Goal: Task Accomplishment & Management: Use online tool/utility

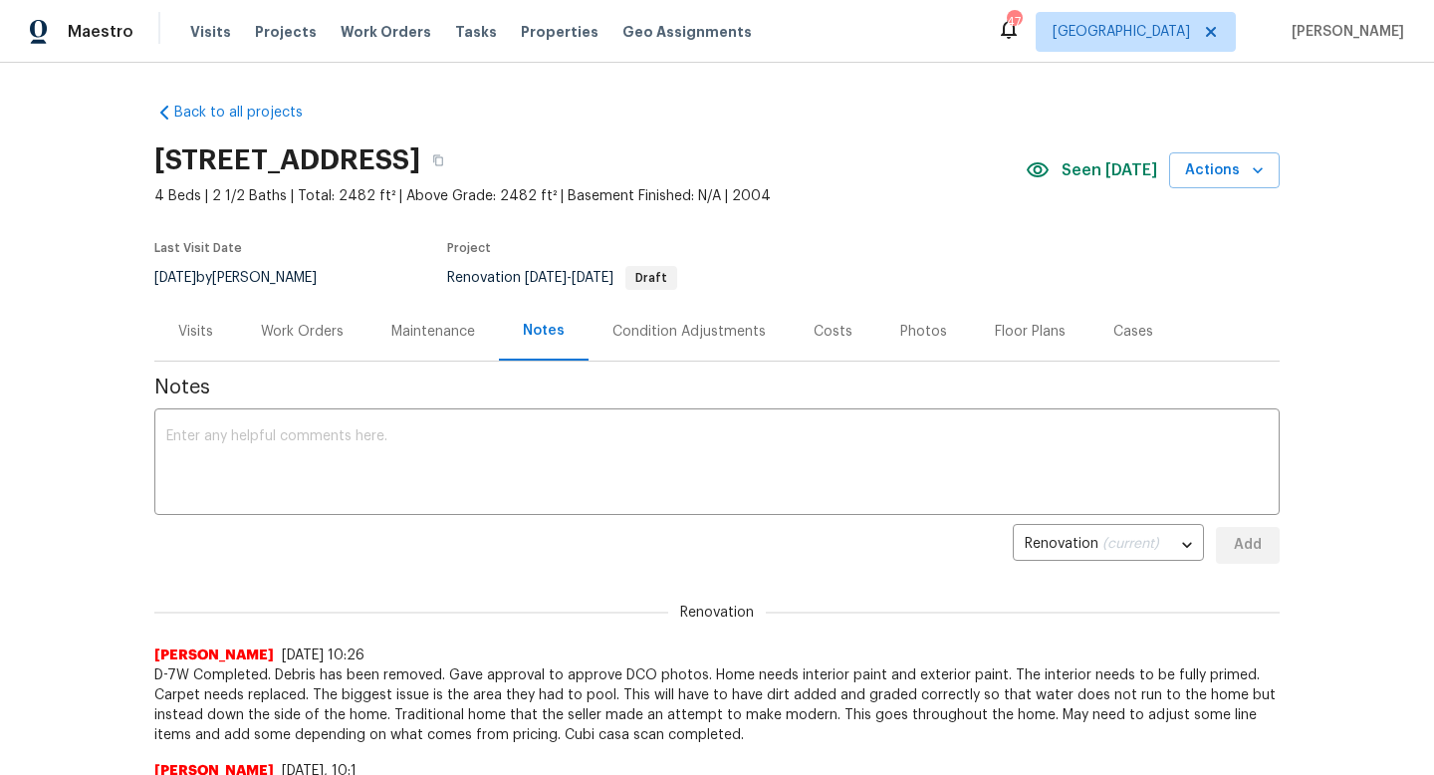
scroll to position [63, 0]
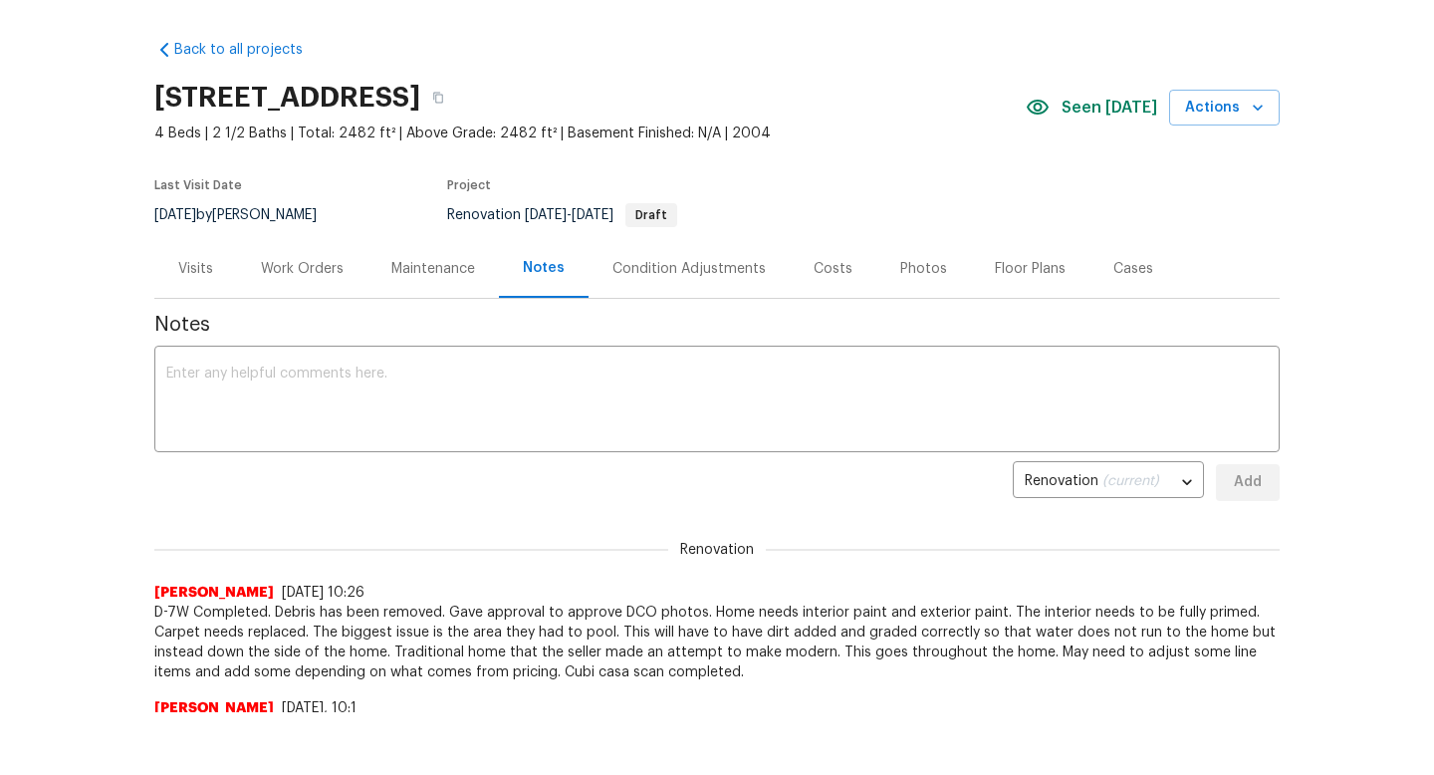
click at [309, 269] on div "Work Orders" at bounding box center [302, 269] width 83 height 20
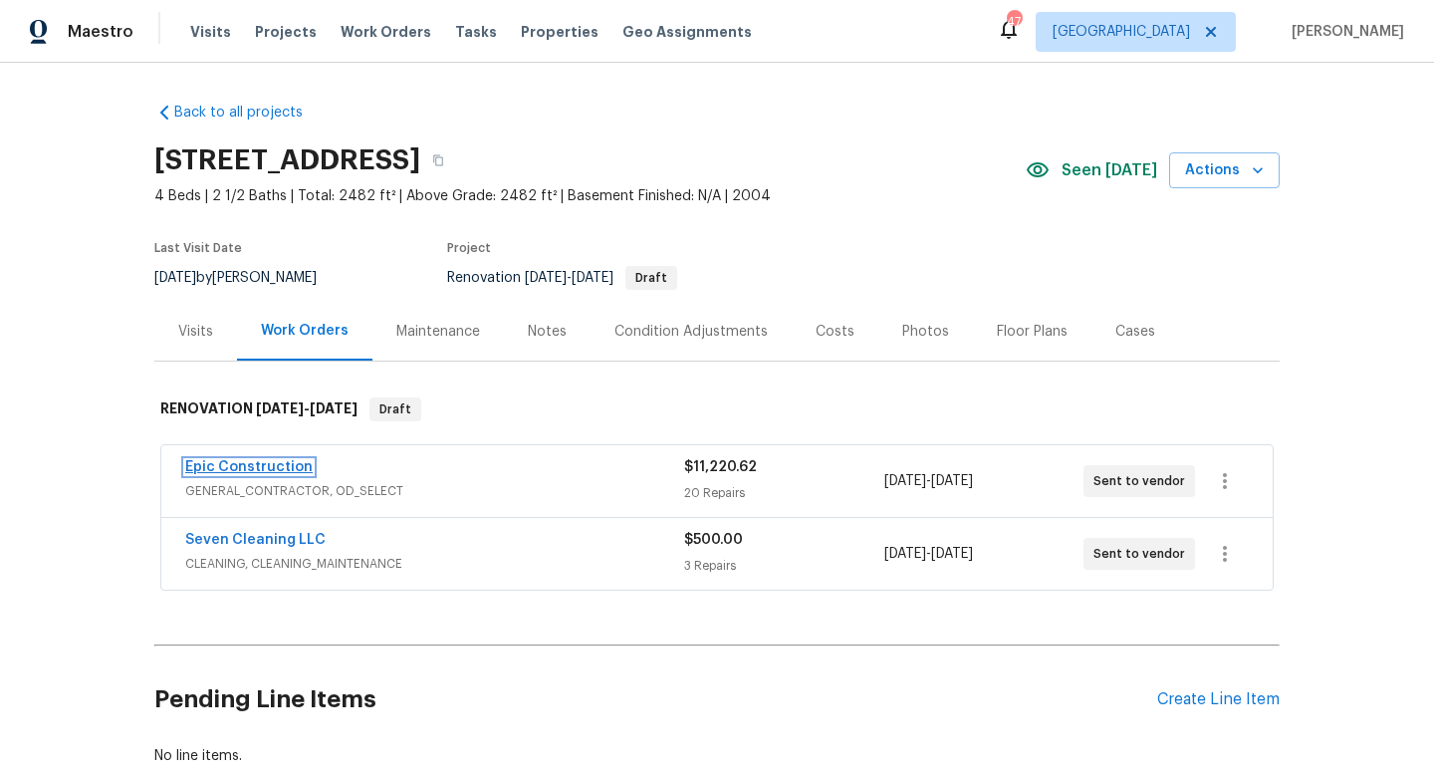
click at [227, 463] on link "Epic Construction" at bounding box center [248, 467] width 127 height 14
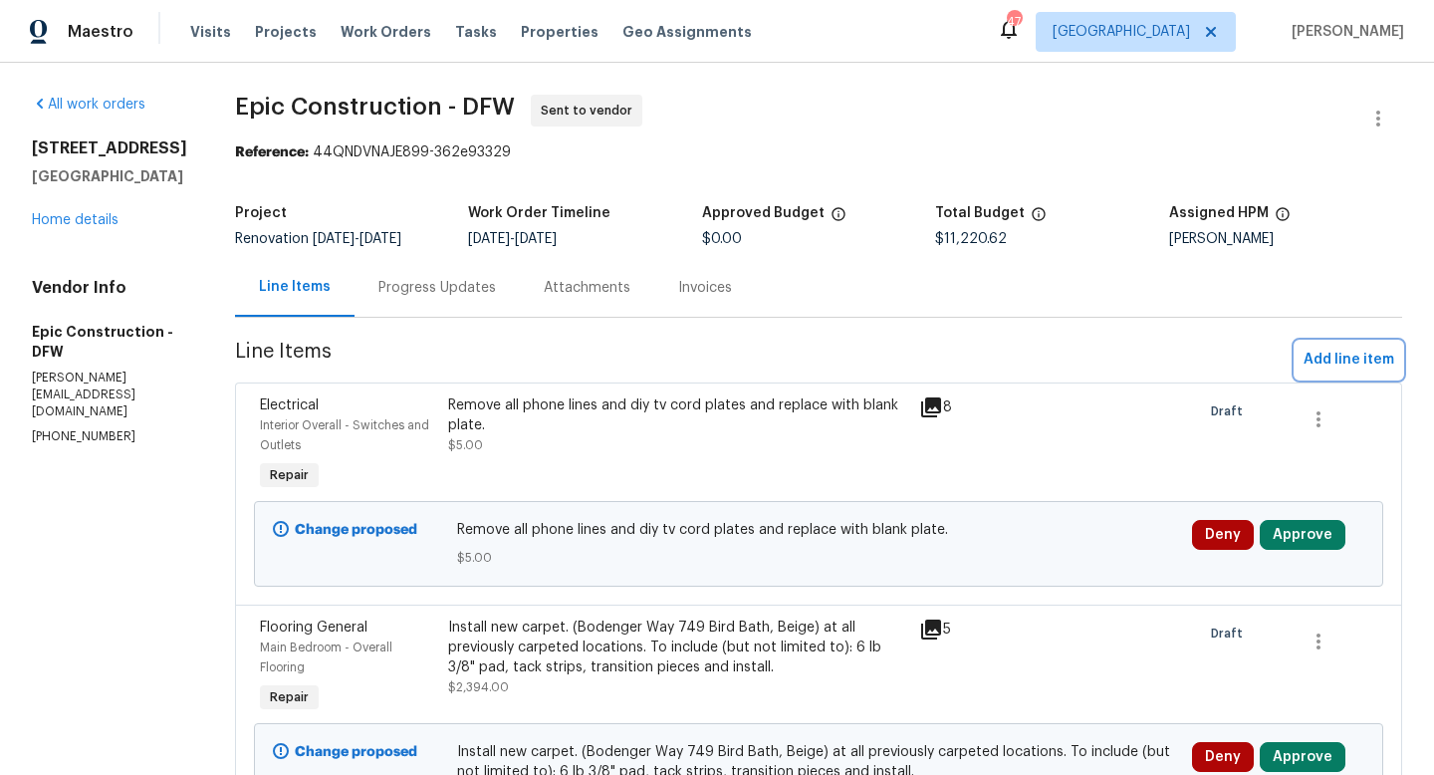
click at [1324, 345] on button "Add line item" at bounding box center [1348, 360] width 107 height 37
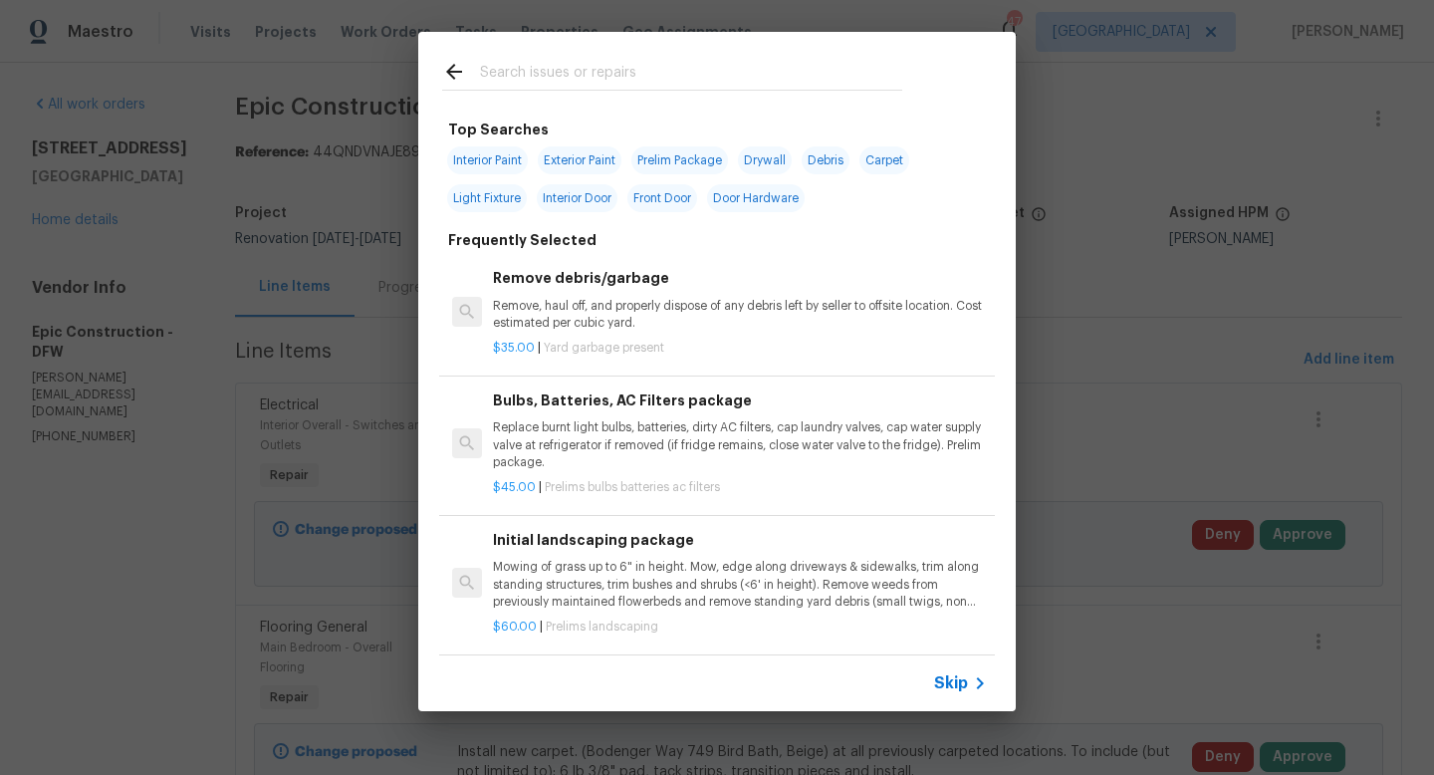
click at [532, 81] on input "text" at bounding box center [691, 75] width 422 height 30
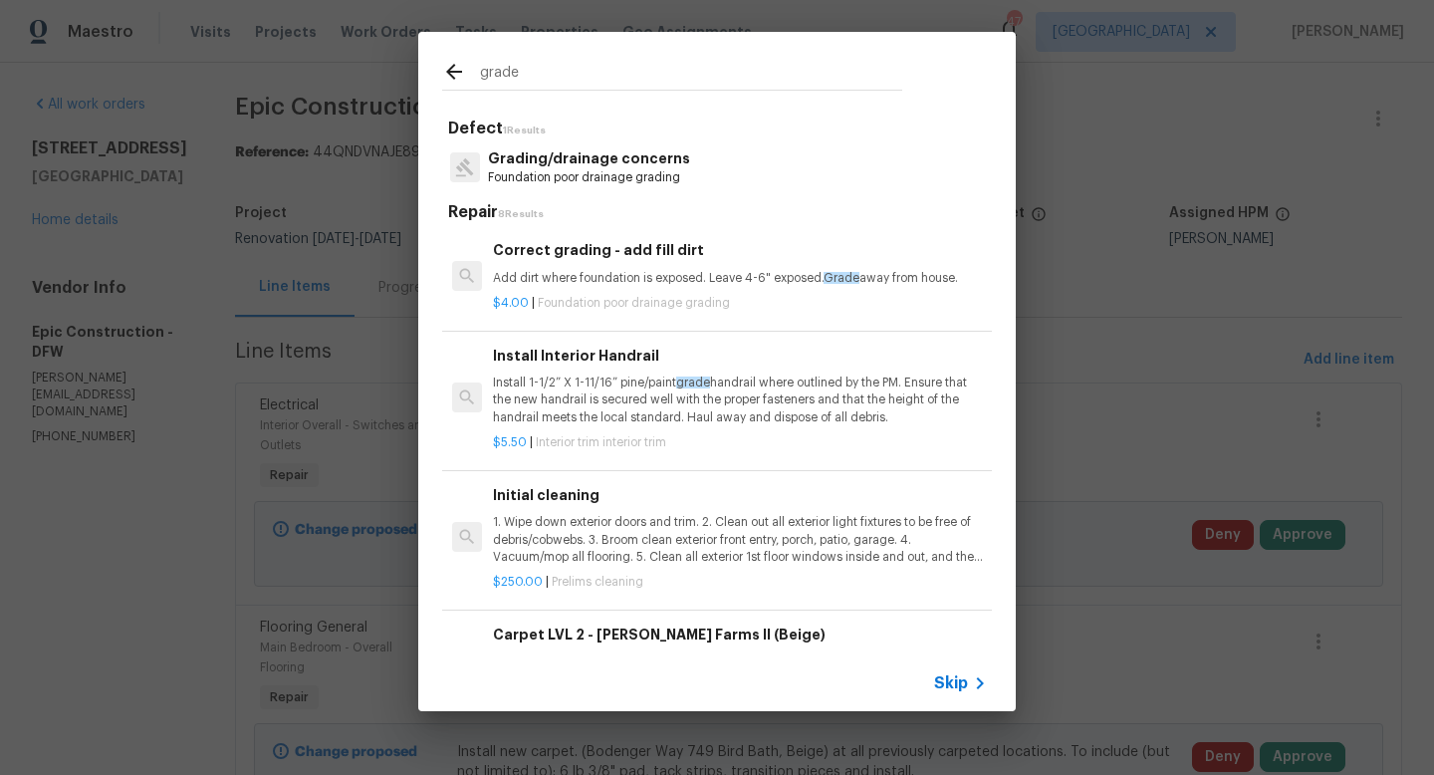
type input "grade"
click at [527, 159] on p "Grading/drainage concerns" at bounding box center [589, 158] width 202 height 21
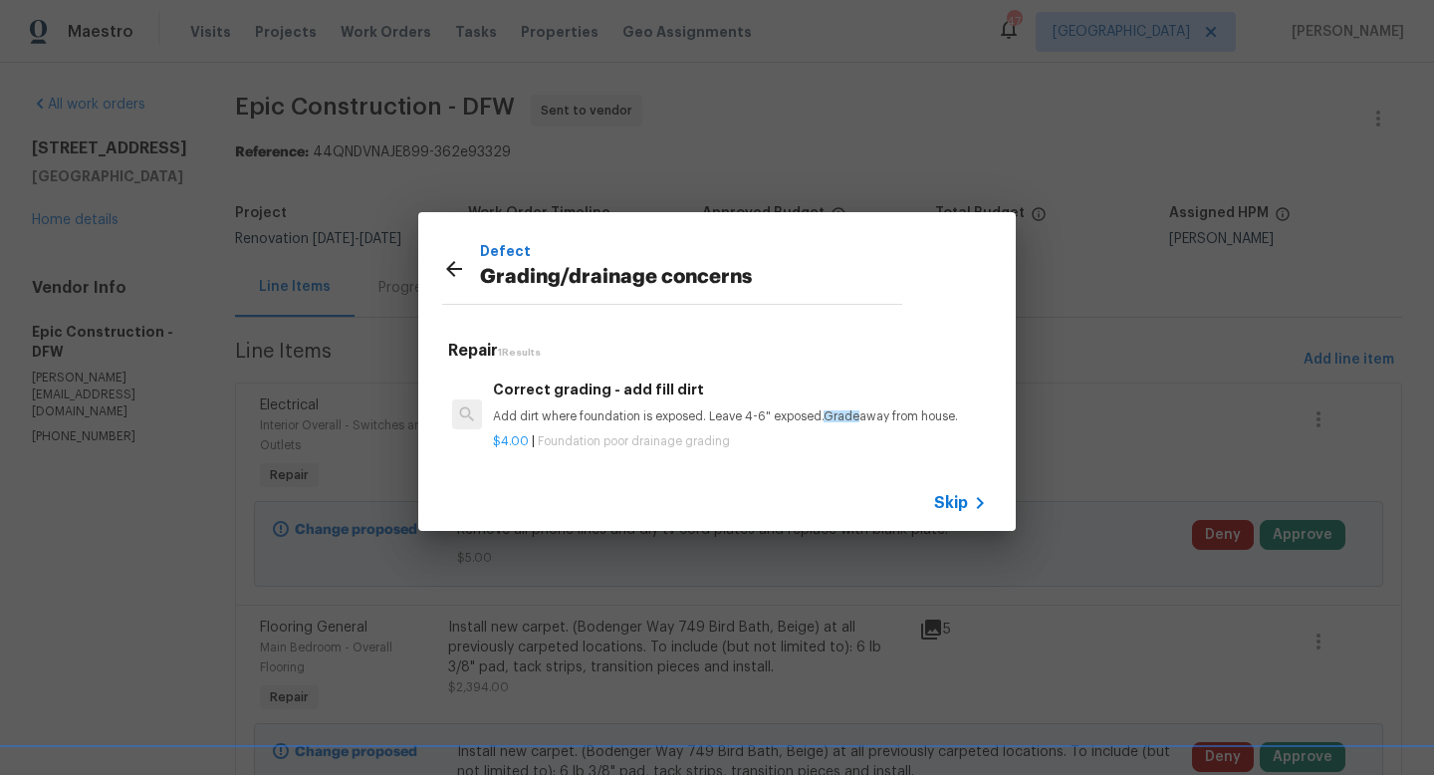
click at [534, 417] on p "Add dirt where foundation is exposed. Leave 4-6" exposed. Grade away from house." at bounding box center [740, 416] width 494 height 17
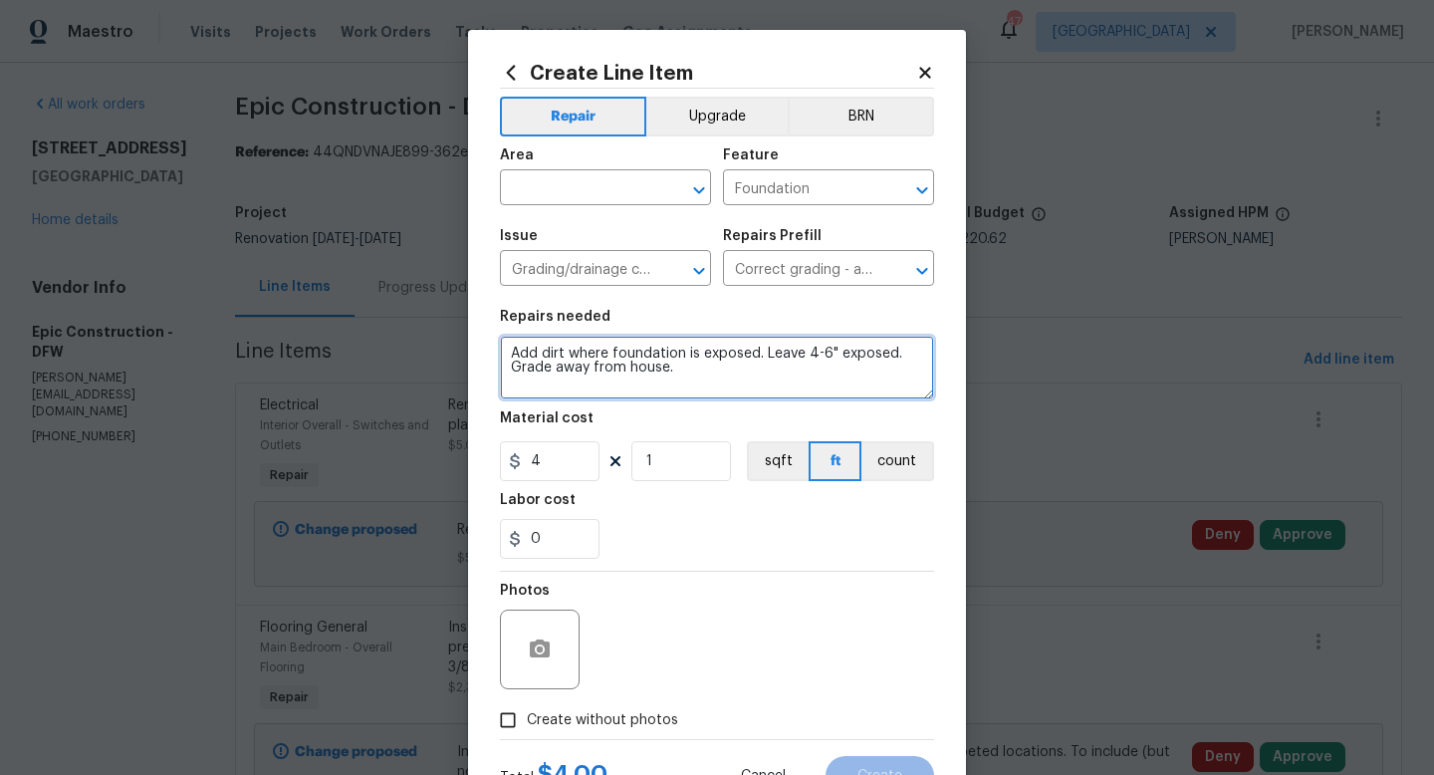
drag, startPoint x: 670, startPoint y: 374, endPoint x: 443, endPoint y: 353, distance: 228.0
click at [443, 353] on div "Create Line Item Repair Upgrade BRN Area ​ Feature Foundation ​ Issue Grading/d…" at bounding box center [717, 387] width 1434 height 775
type textarea "W"
type textarea "Add dirt to back yard where pool was and grade out to match slope of back ayrd."
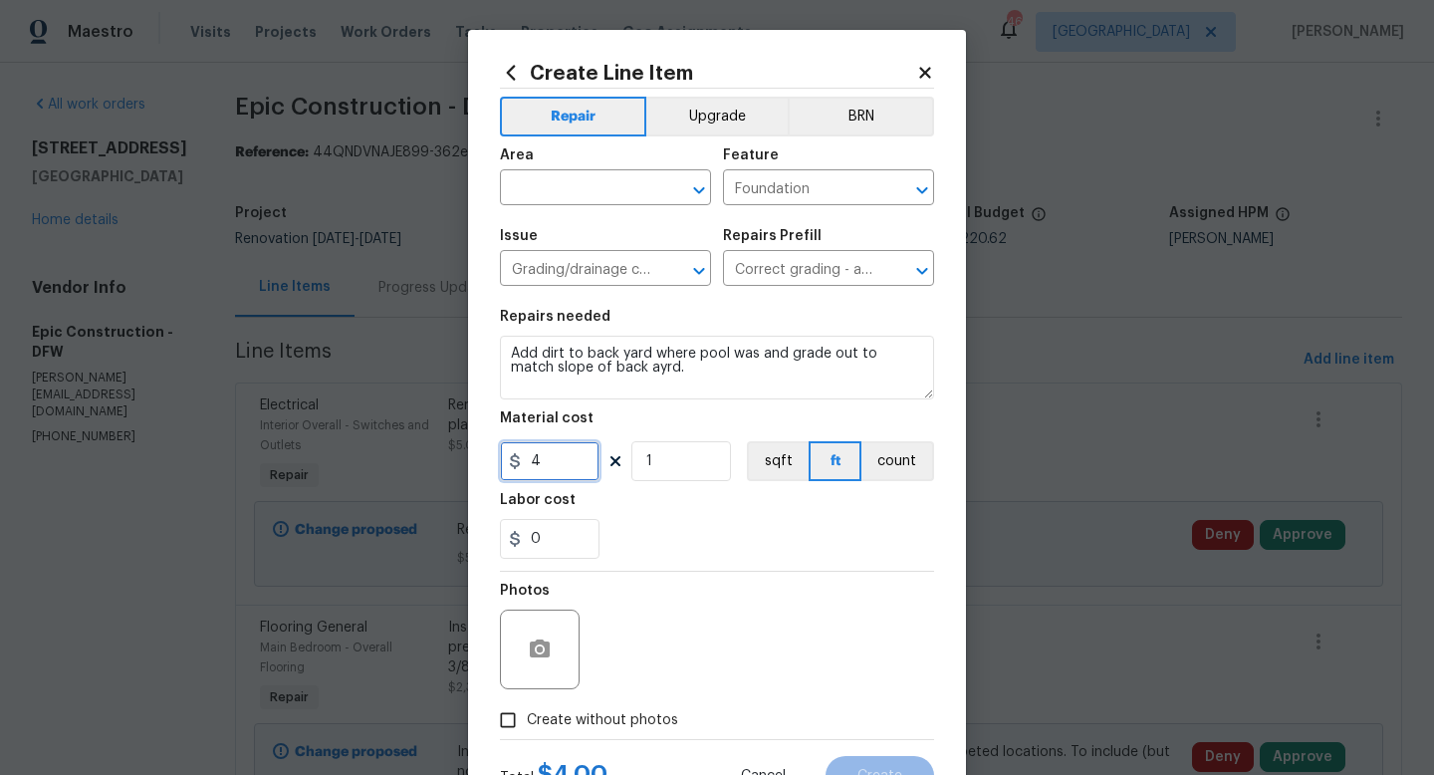
drag, startPoint x: 563, startPoint y: 468, endPoint x: 386, endPoint y: 459, distance: 176.5
click at [386, 459] on div "Create Line Item Repair Upgrade BRN Area ​ Feature Foundation ​ Issue Grading/d…" at bounding box center [717, 387] width 1434 height 775
type input "1500"
click at [516, 723] on input "Create without photos" at bounding box center [508, 720] width 38 height 38
checkbox input "true"
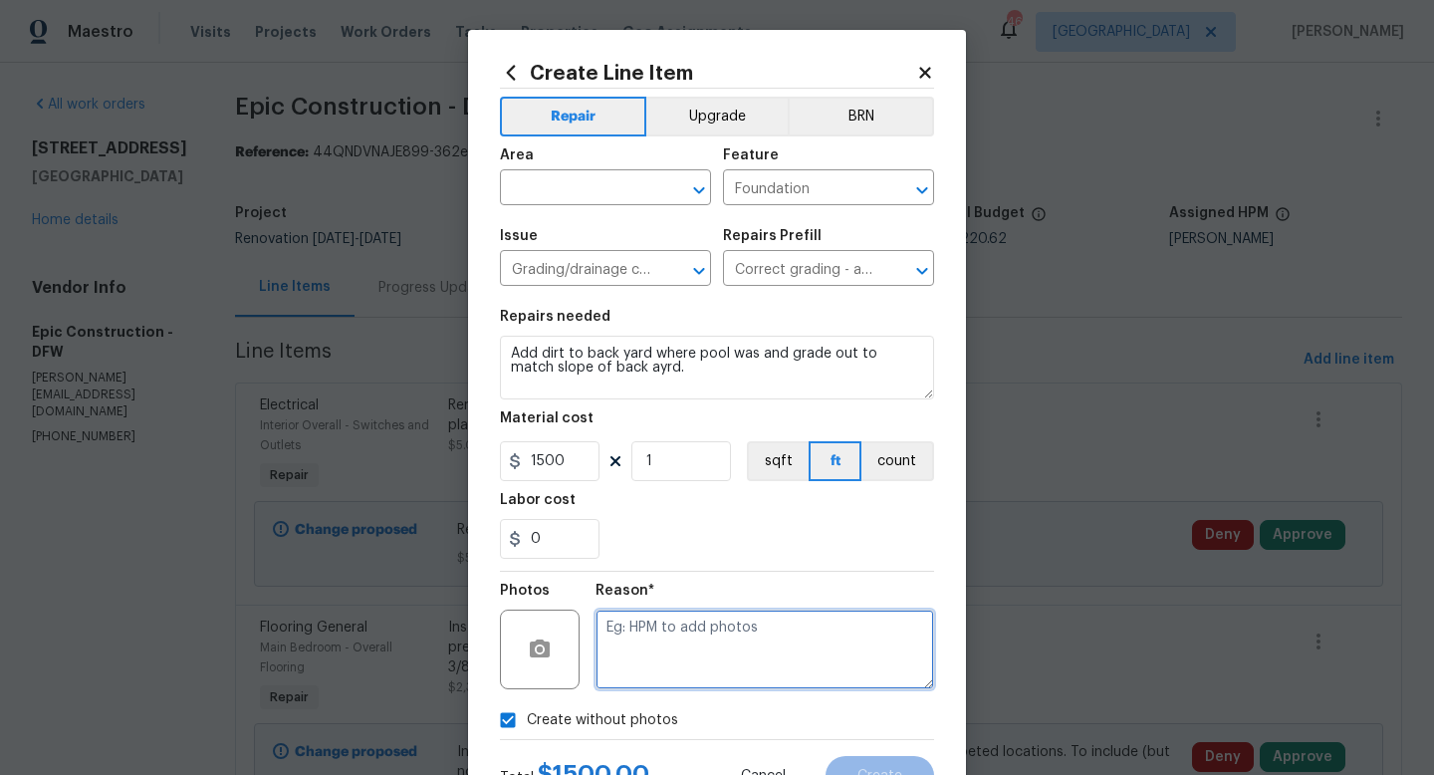
click at [647, 663] on textarea at bounding box center [764, 649] width 339 height 80
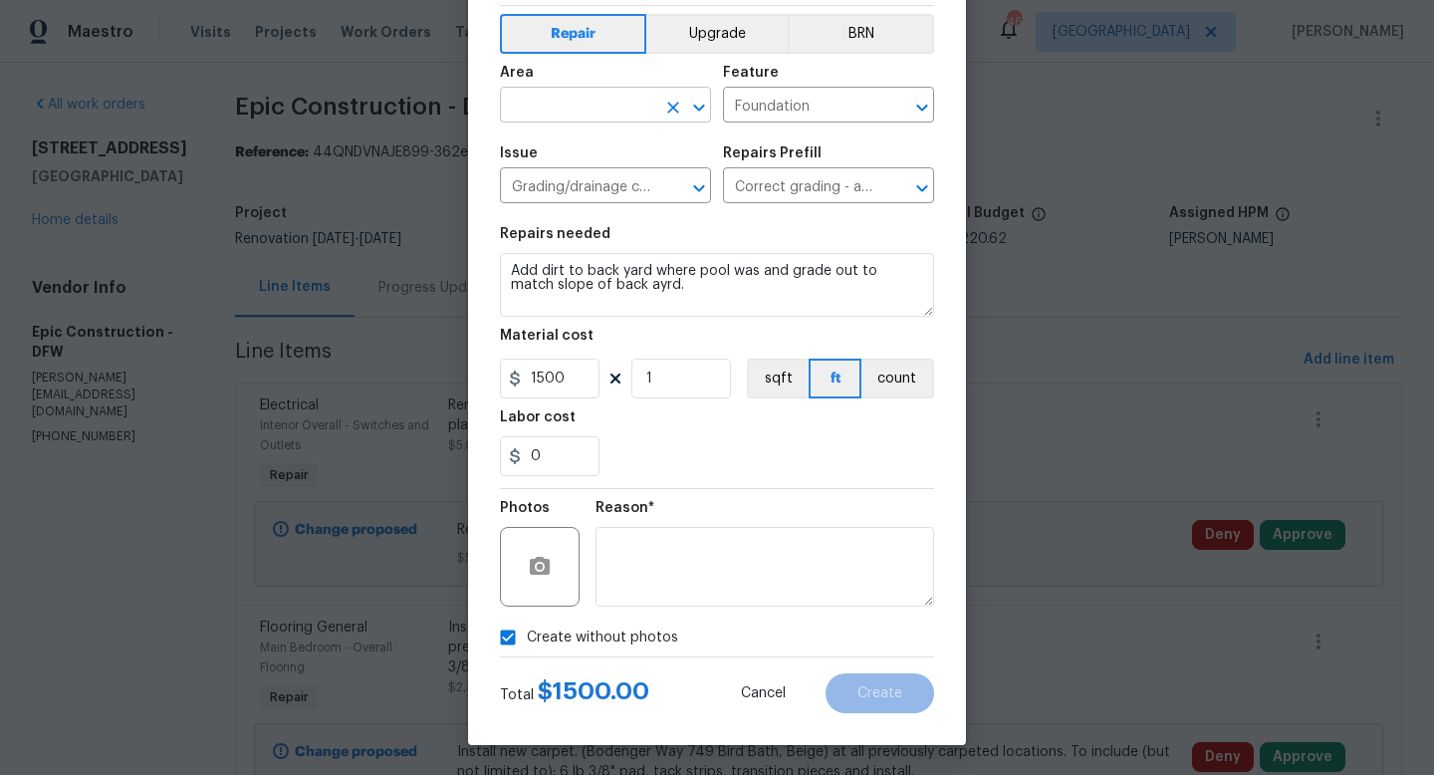
click at [535, 110] on input "text" at bounding box center [577, 107] width 155 height 31
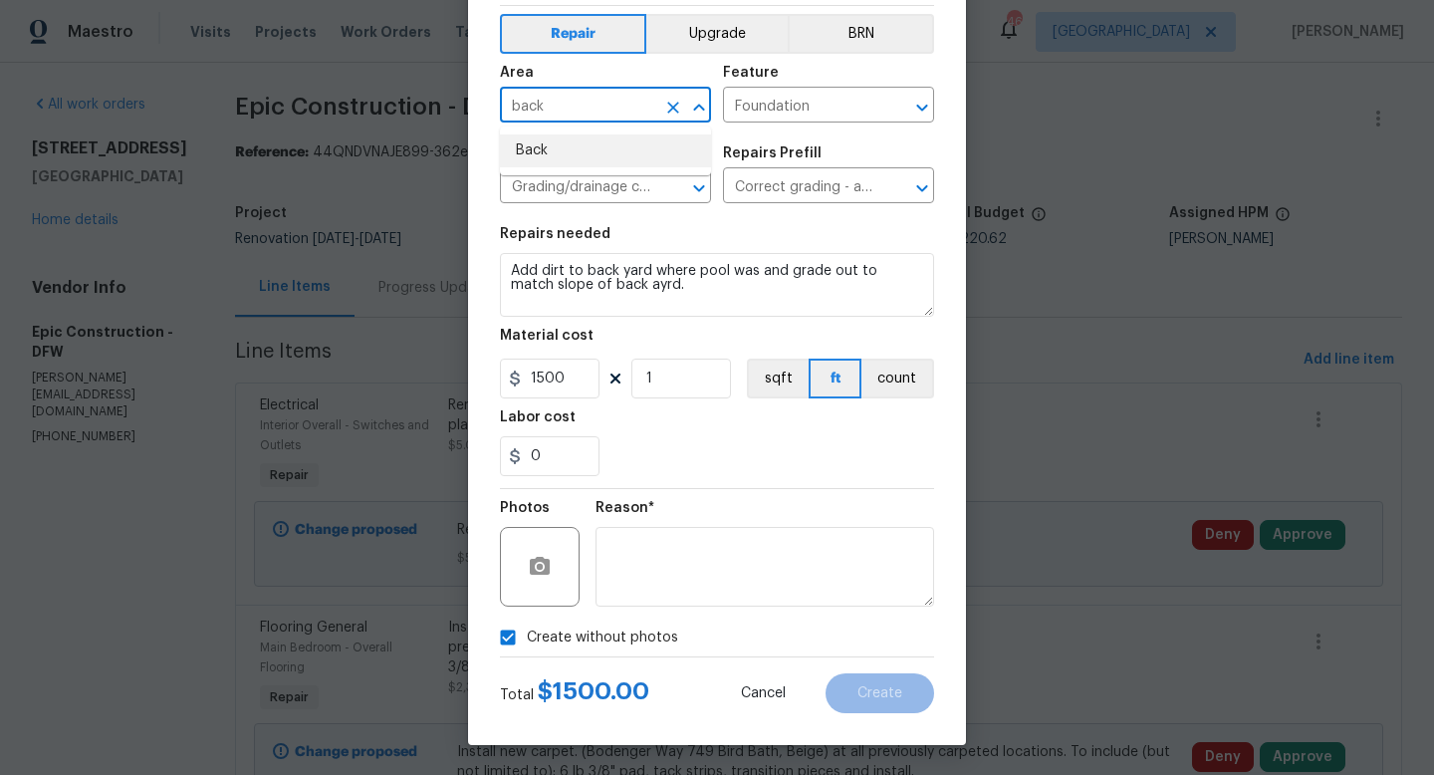
click at [536, 156] on li "Back" at bounding box center [605, 150] width 211 height 33
type input "Back"
click at [877, 695] on span "Create" at bounding box center [879, 693] width 45 height 15
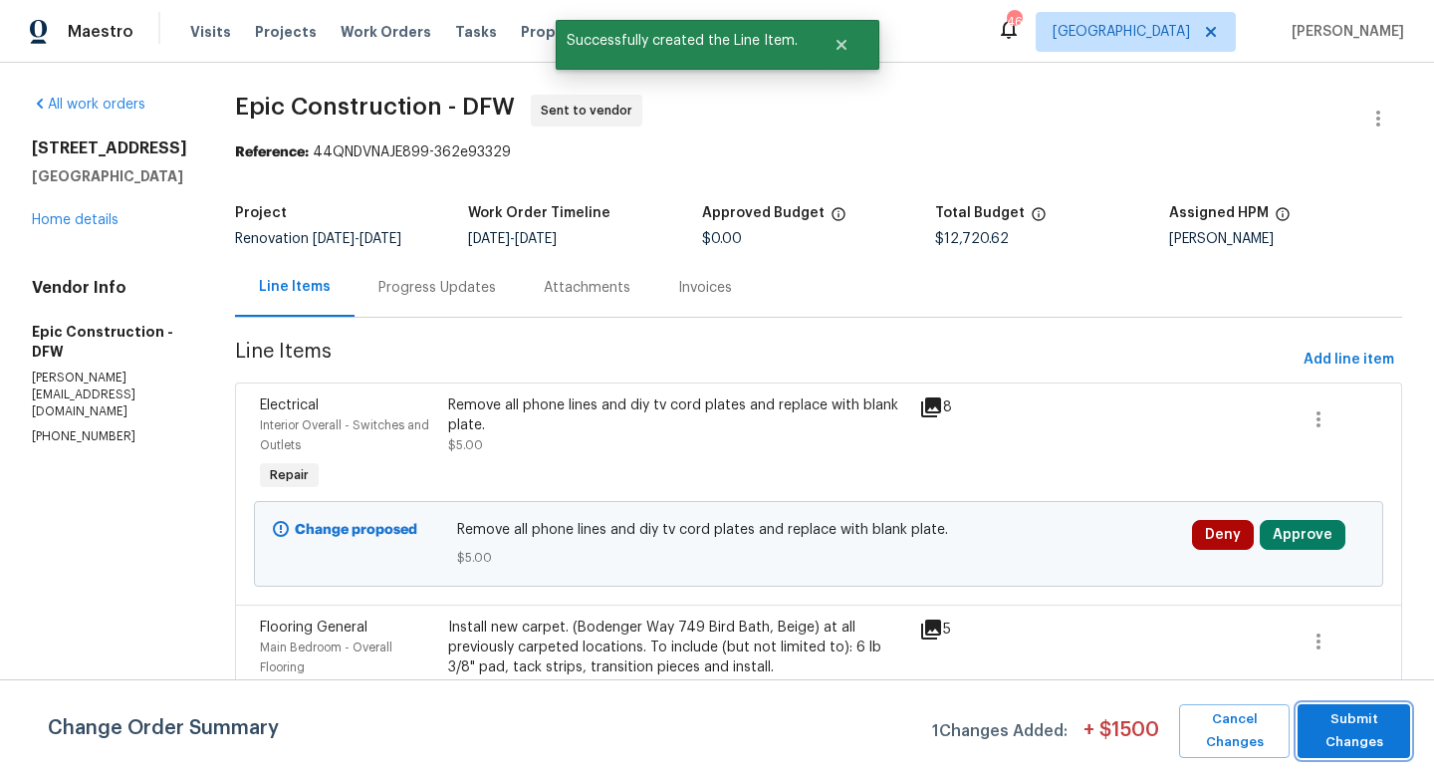
click at [1366, 748] on span "Submit Changes" at bounding box center [1353, 731] width 93 height 46
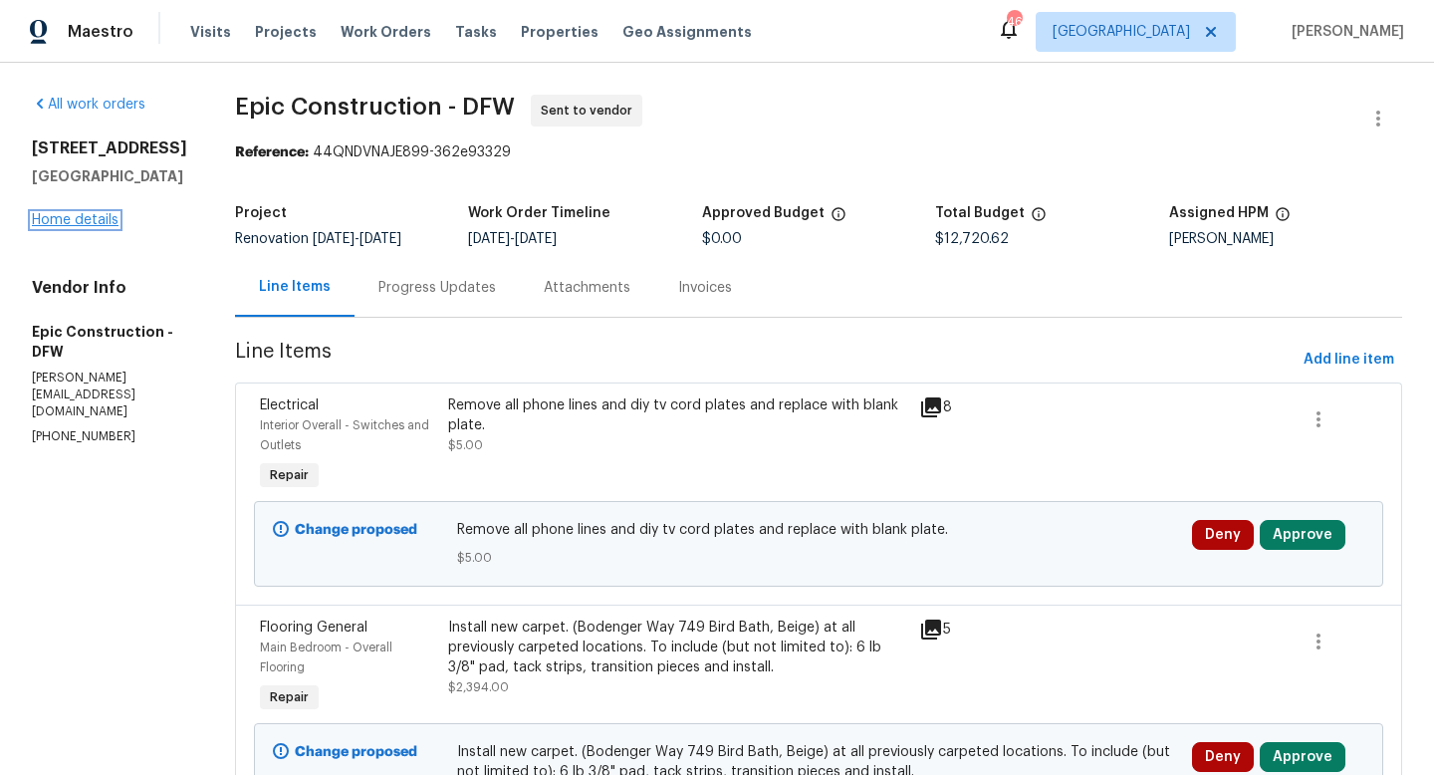
click at [42, 227] on link "Home details" at bounding box center [75, 220] width 87 height 14
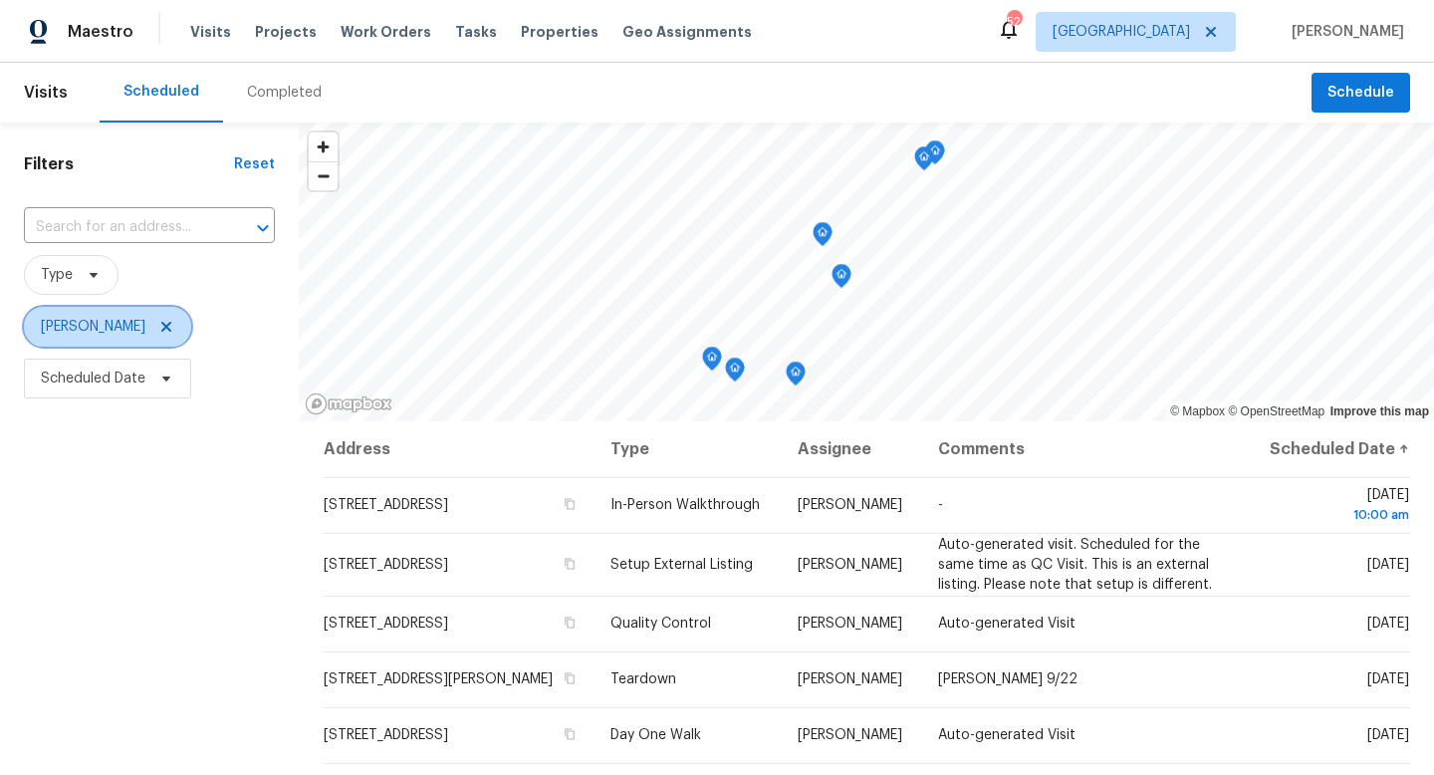
click at [171, 326] on icon at bounding box center [166, 327] width 10 height 10
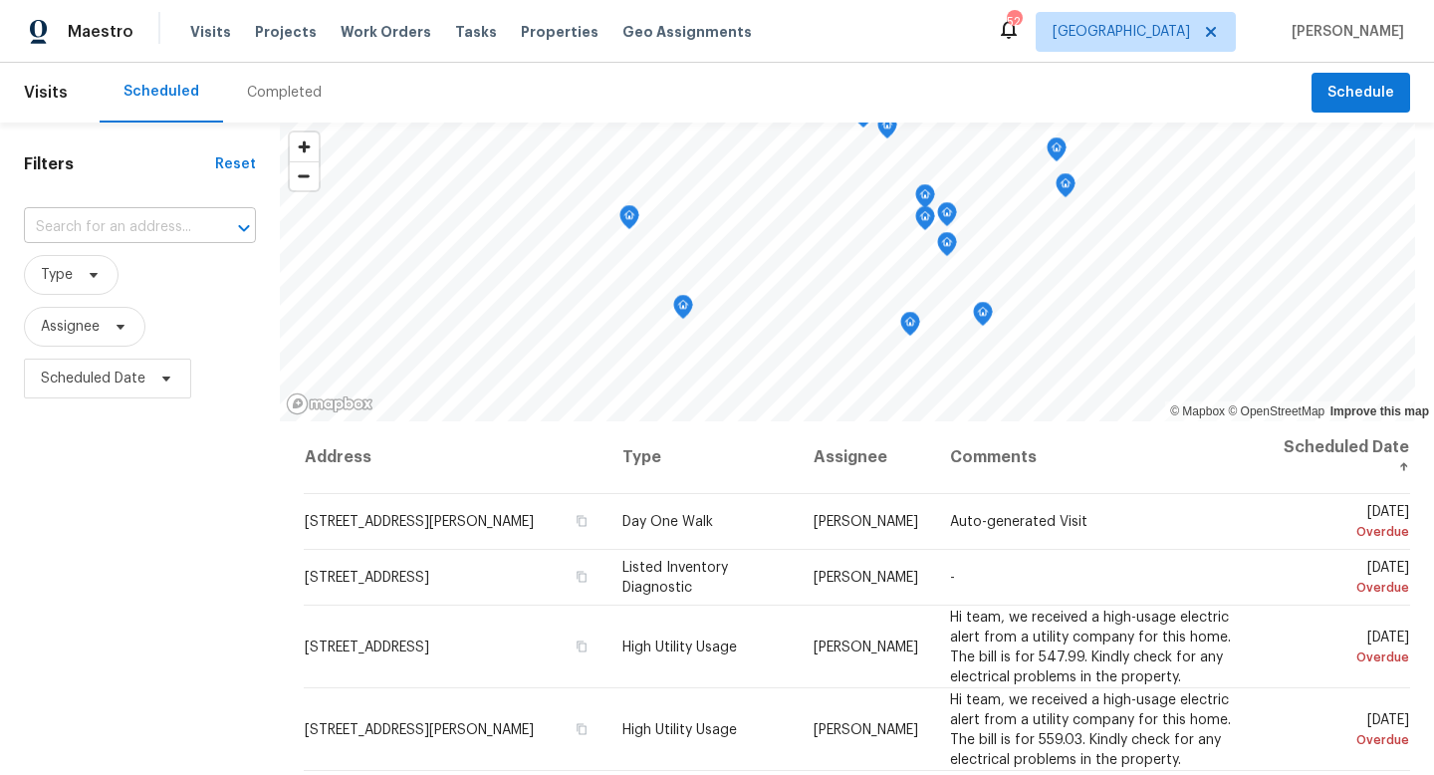
click at [93, 227] on input "text" at bounding box center [112, 227] width 176 height 31
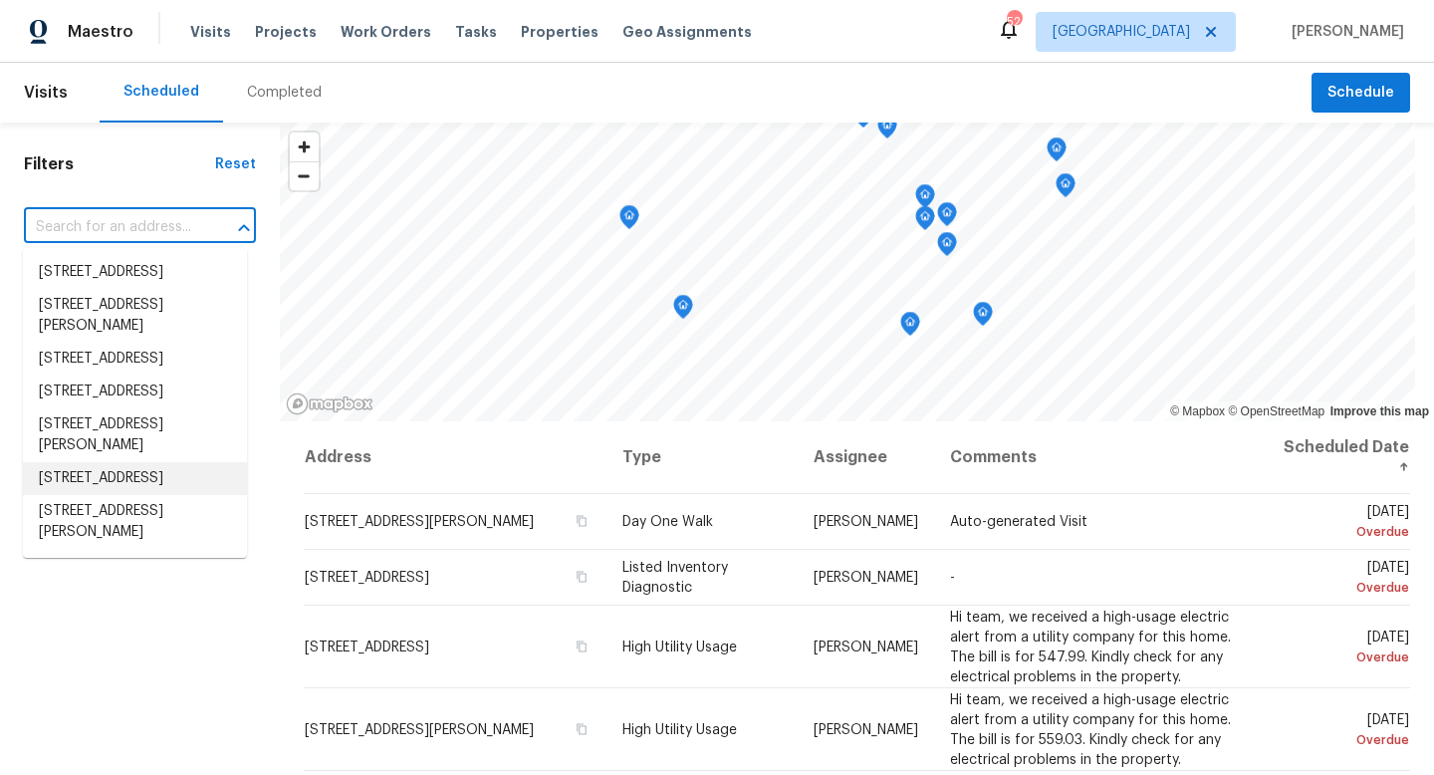
click at [94, 641] on div "Filters Reset ​ Type Assignee Scheduled Date" at bounding box center [140, 581] width 280 height 918
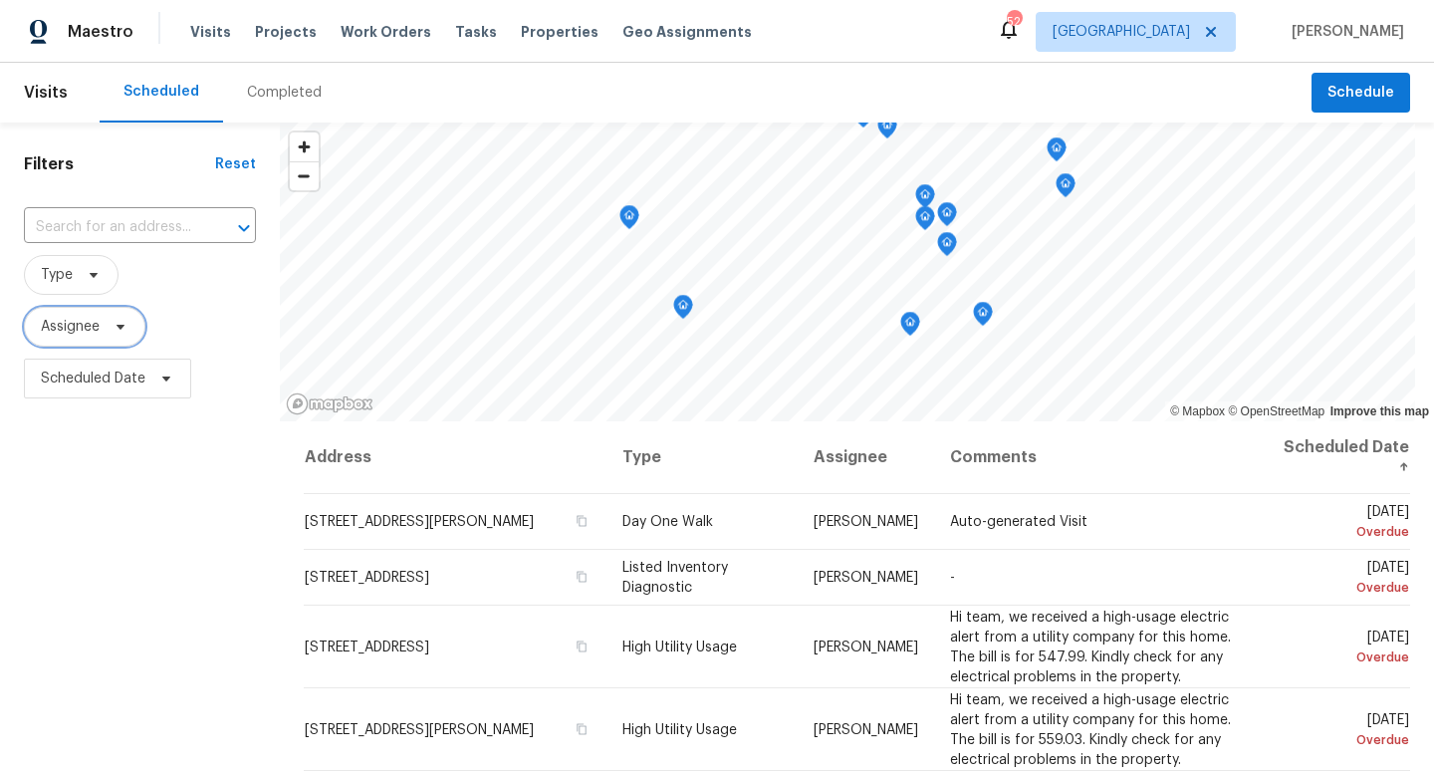
click at [80, 332] on span "Assignee" at bounding box center [70, 327] width 59 height 20
click at [84, 288] on span "Type" at bounding box center [71, 275] width 95 height 40
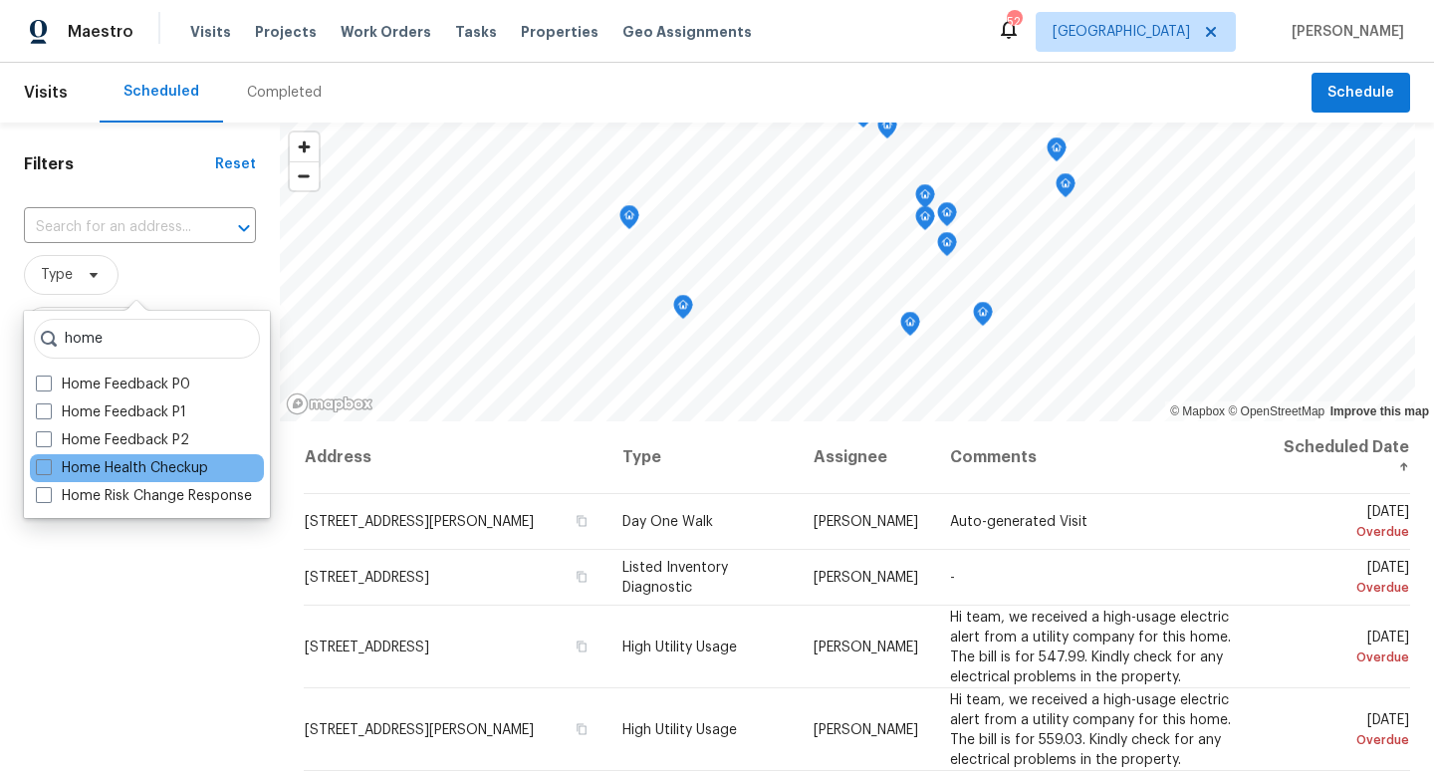
type input "home"
click at [32, 465] on div "Home Health Checkup" at bounding box center [147, 468] width 234 height 28
click at [45, 468] on span at bounding box center [44, 467] width 16 height 16
click at [45, 468] on input "Home Health Checkup" at bounding box center [42, 464] width 13 height 13
checkbox input "true"
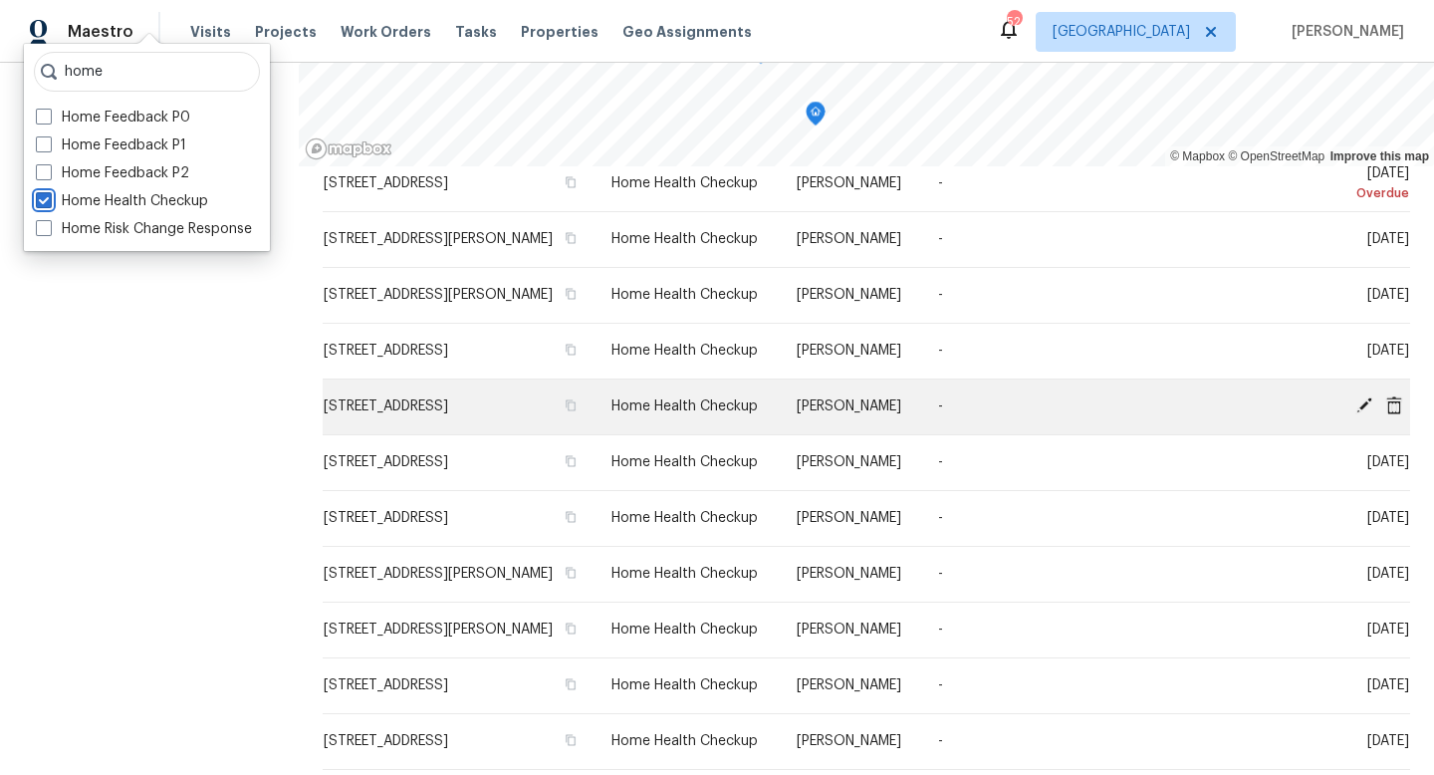
scroll to position [266, 0]
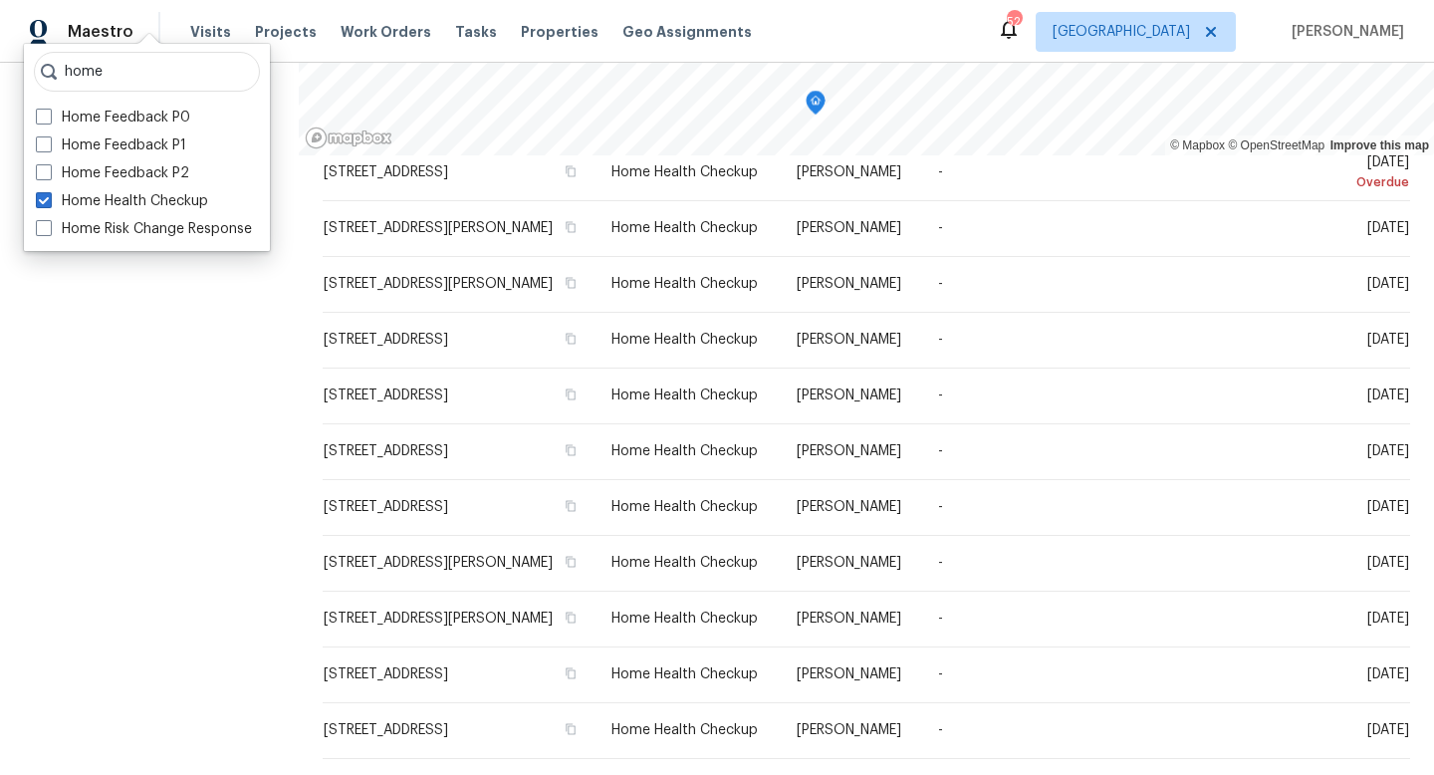
click at [199, 553] on div "Filters Reset ​ Home Health Checkup Assignee Scheduled Date" at bounding box center [149, 316] width 299 height 918
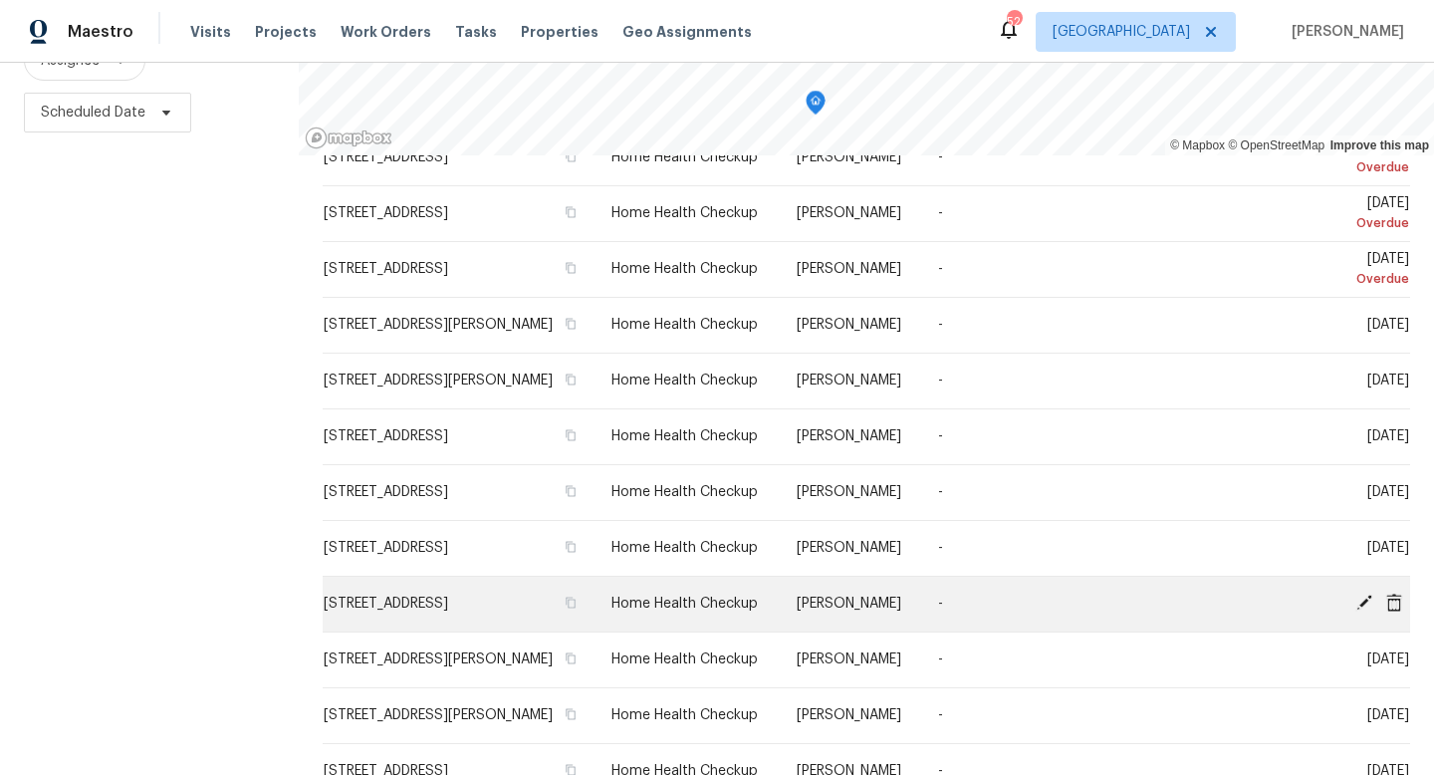
scroll to position [193, 0]
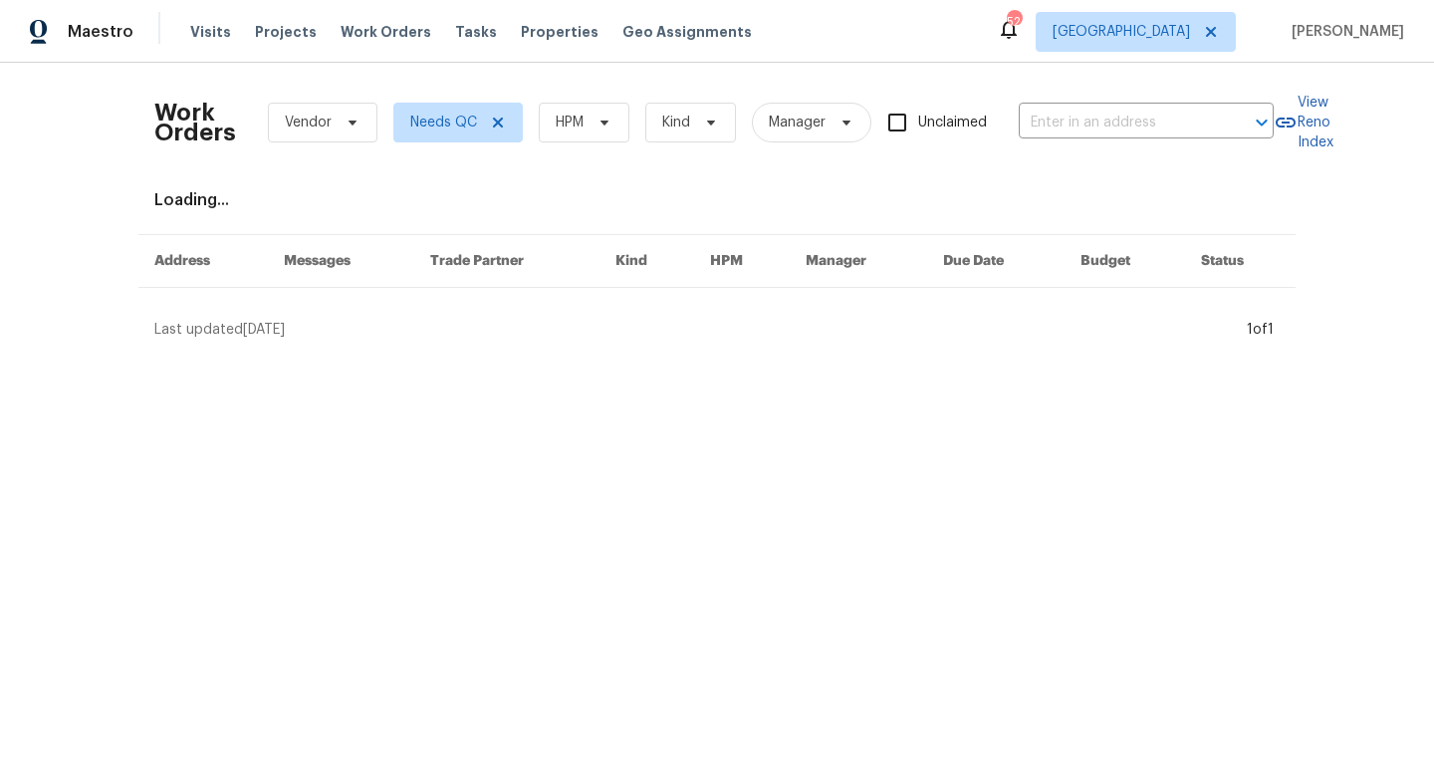
click at [378, 44] on div "Visits Projects Work Orders Tasks Properties Geo Assignments" at bounding box center [482, 32] width 585 height 40
click at [594, 139] on span "HPM" at bounding box center [584, 123] width 91 height 40
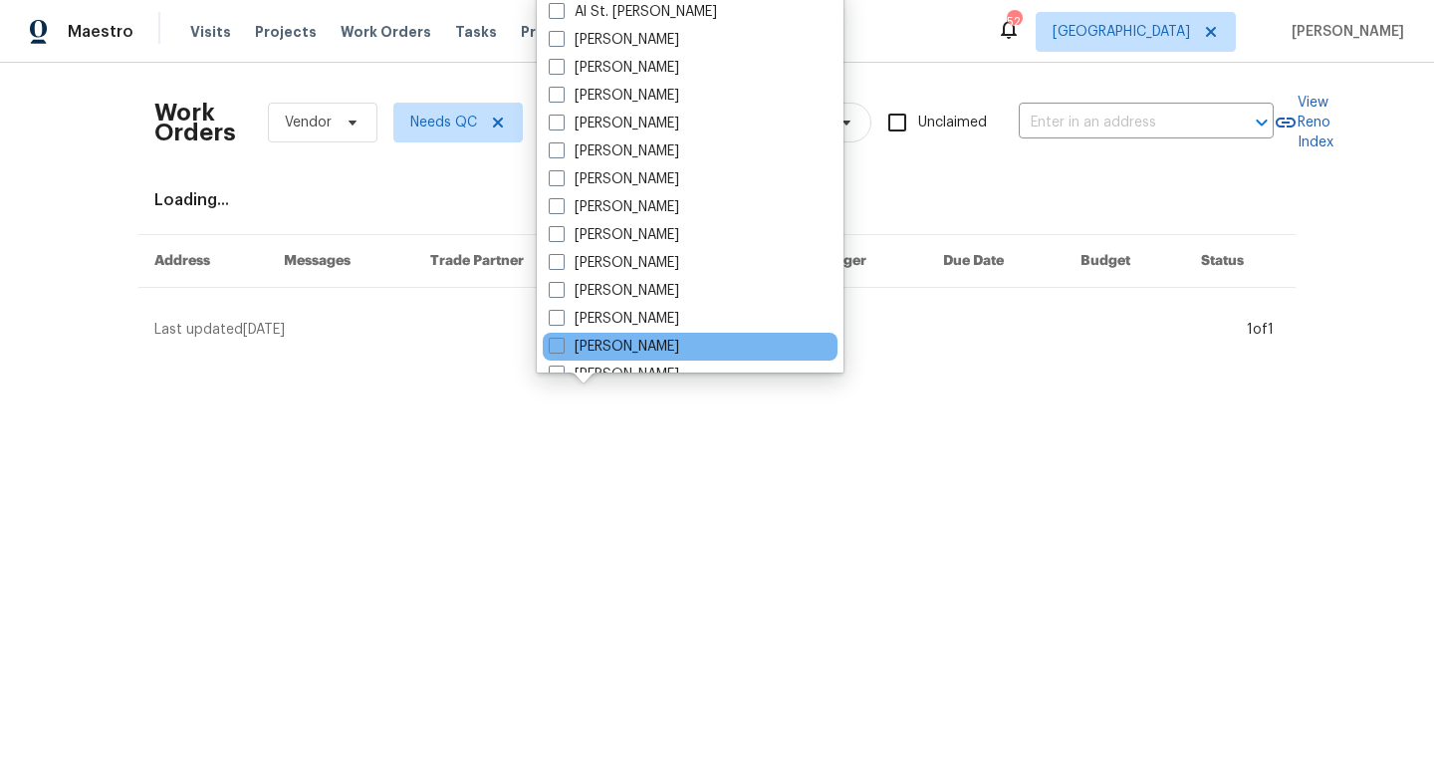
scroll to position [1111, 0]
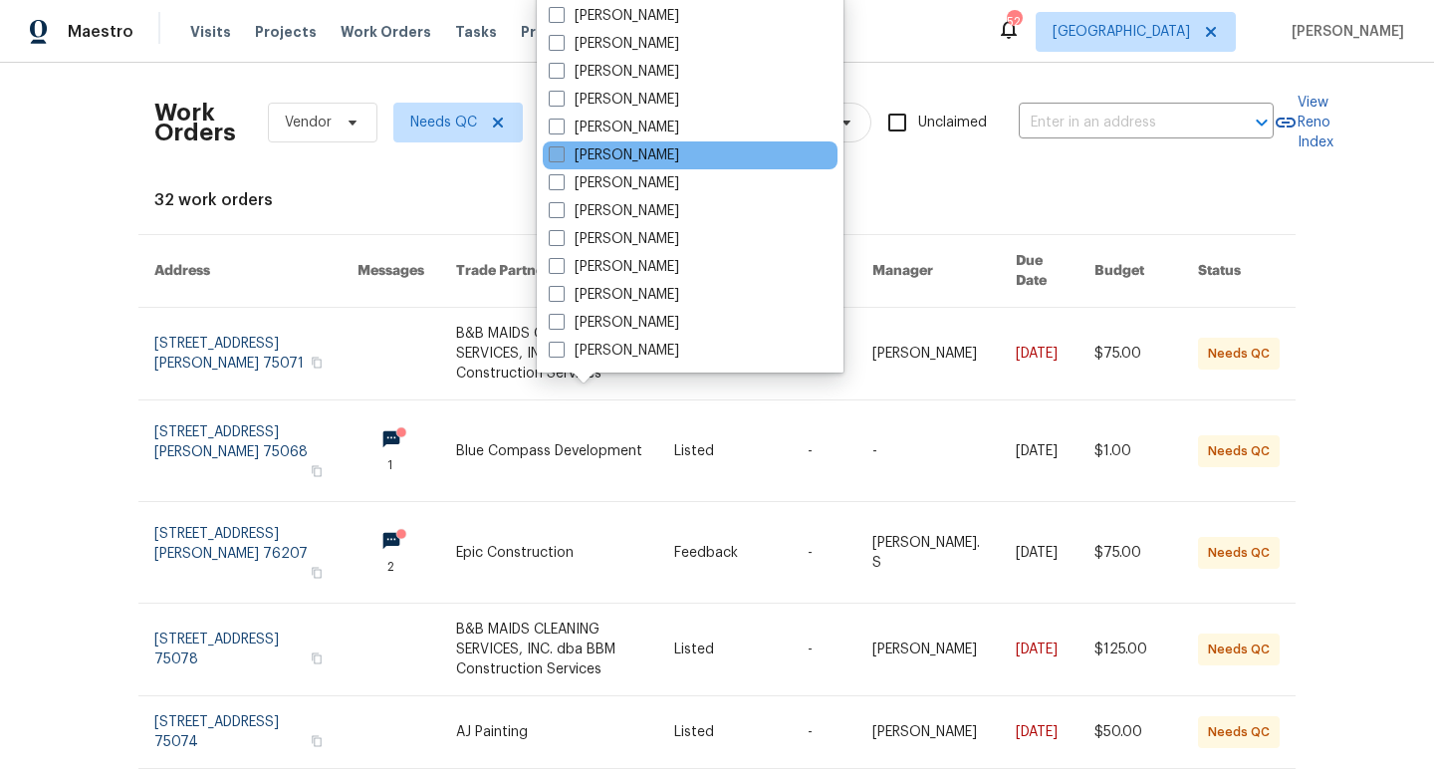
click at [593, 151] on label "[PERSON_NAME]" at bounding box center [614, 155] width 130 height 20
click at [562, 151] on input "[PERSON_NAME]" at bounding box center [555, 151] width 13 height 13
checkbox input "true"
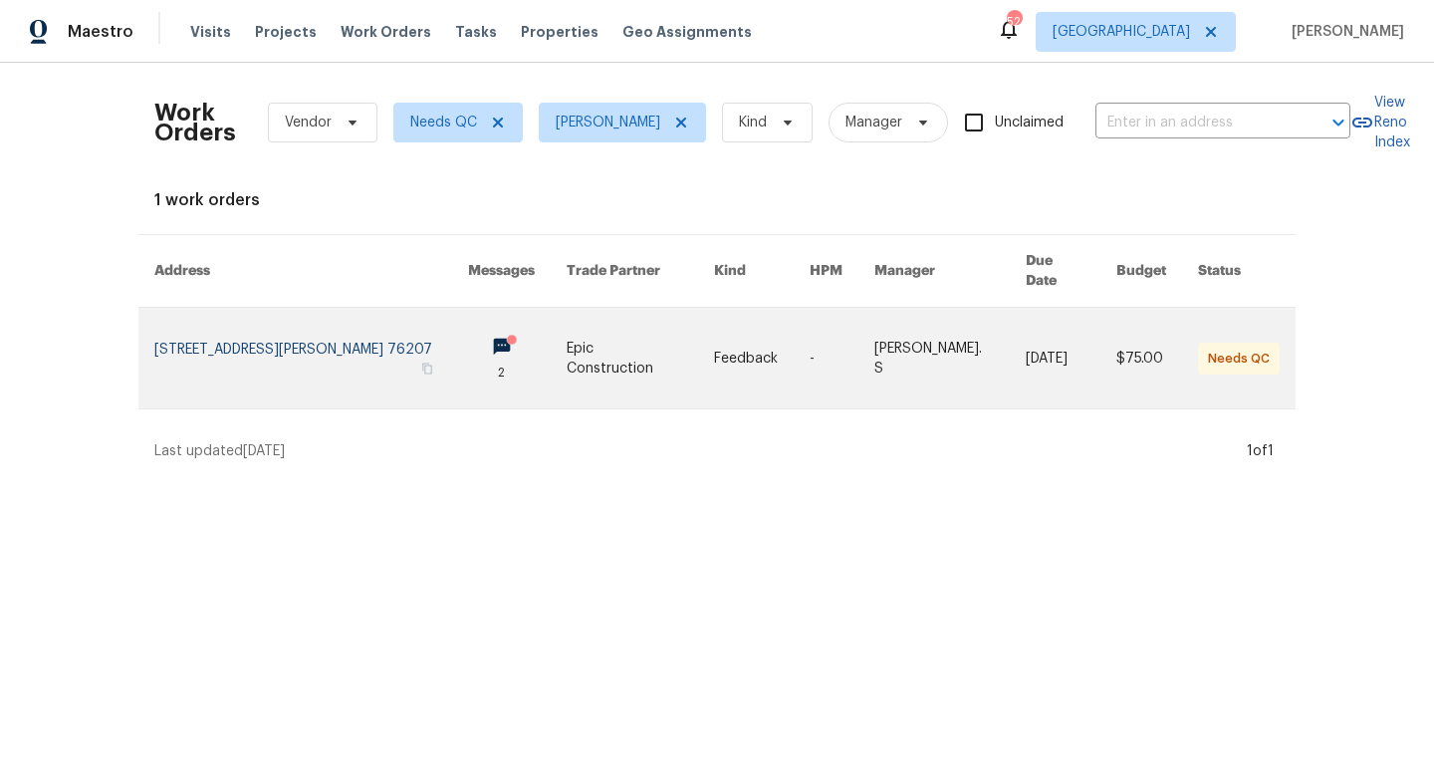
click at [480, 328] on link at bounding box center [517, 358] width 99 height 101
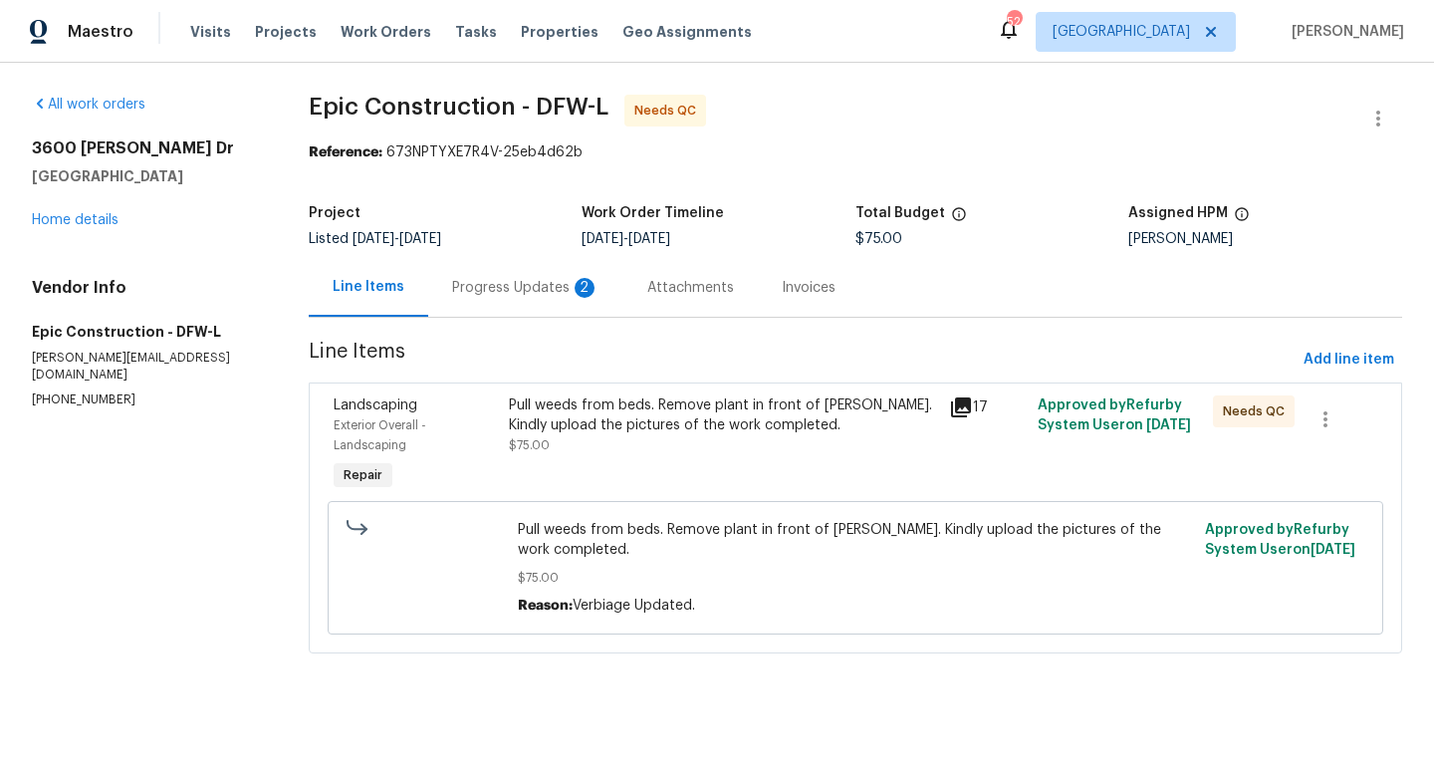
click at [967, 403] on icon at bounding box center [961, 407] width 20 height 20
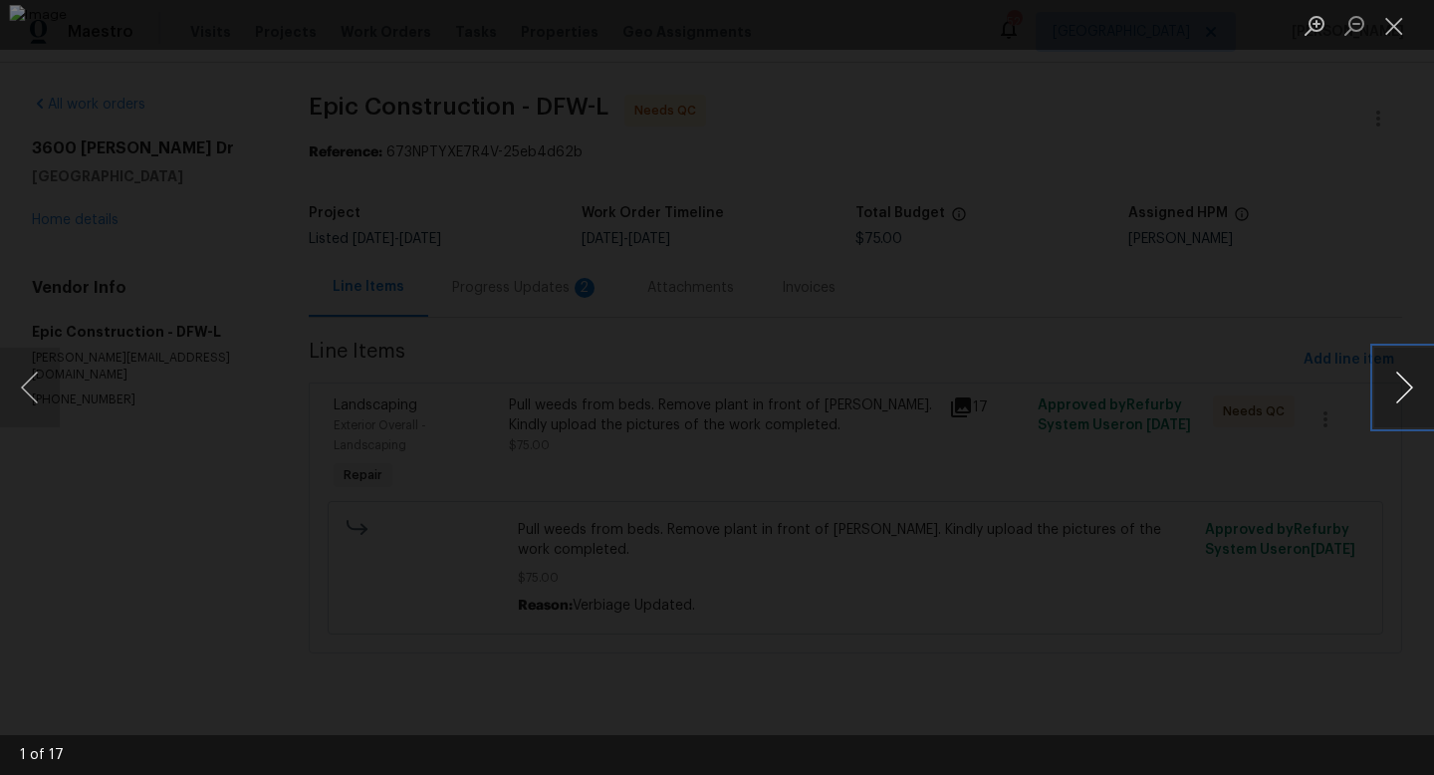
click at [1397, 386] on button "Next image" at bounding box center [1404, 387] width 60 height 80
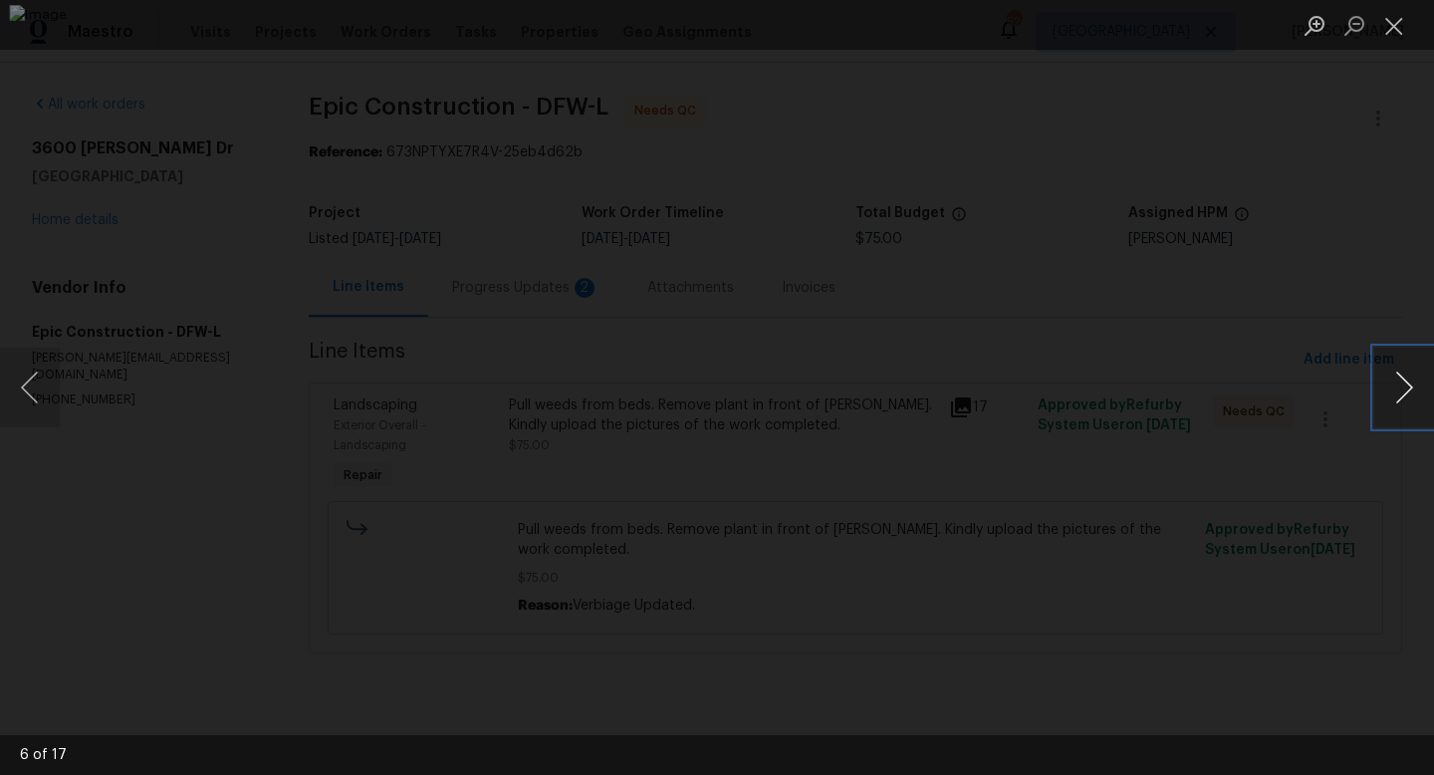
click at [1397, 386] on button "Next image" at bounding box center [1404, 387] width 60 height 80
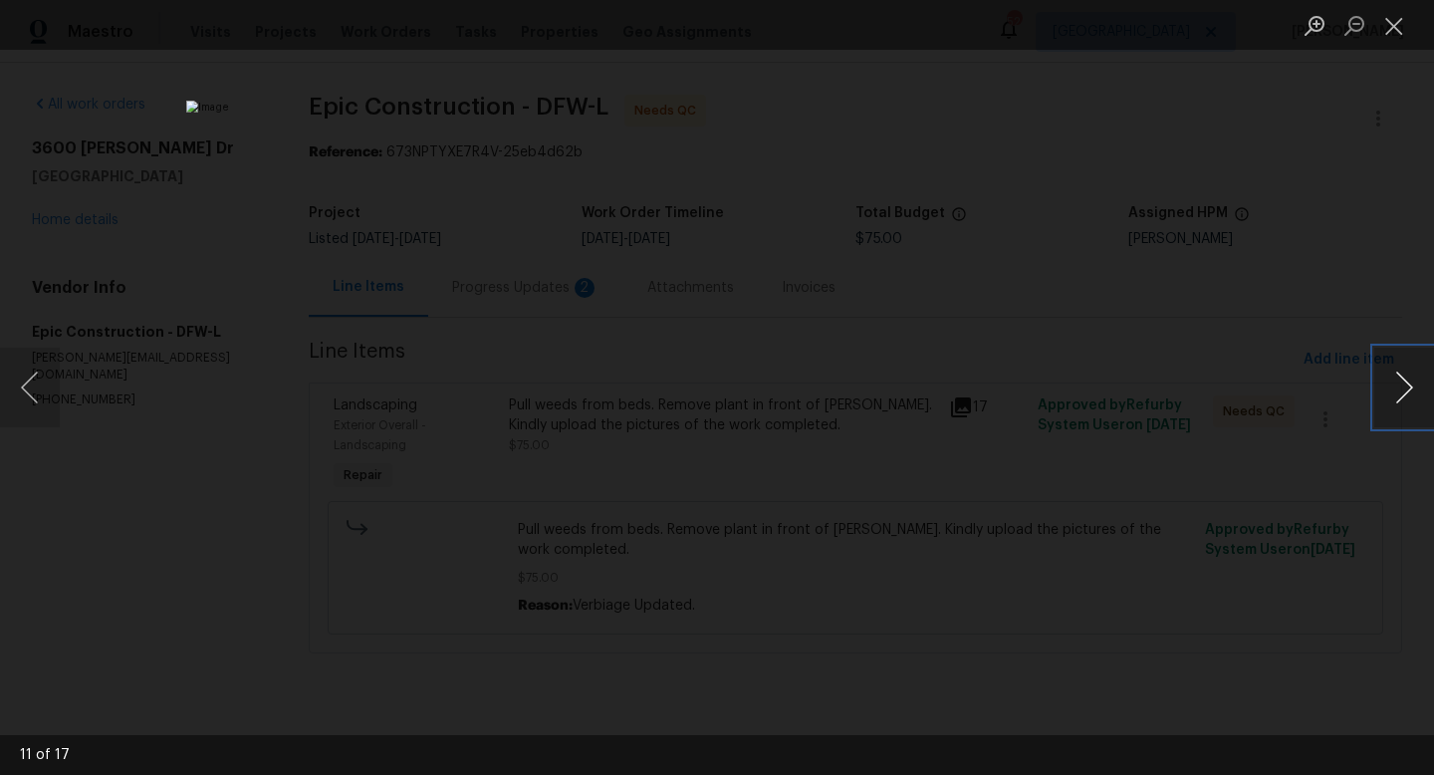
click at [1397, 386] on button "Next image" at bounding box center [1404, 387] width 60 height 80
click at [14, 374] on button "Previous image" at bounding box center [30, 387] width 60 height 80
click at [1390, 15] on button "Close lightbox" at bounding box center [1394, 25] width 40 height 35
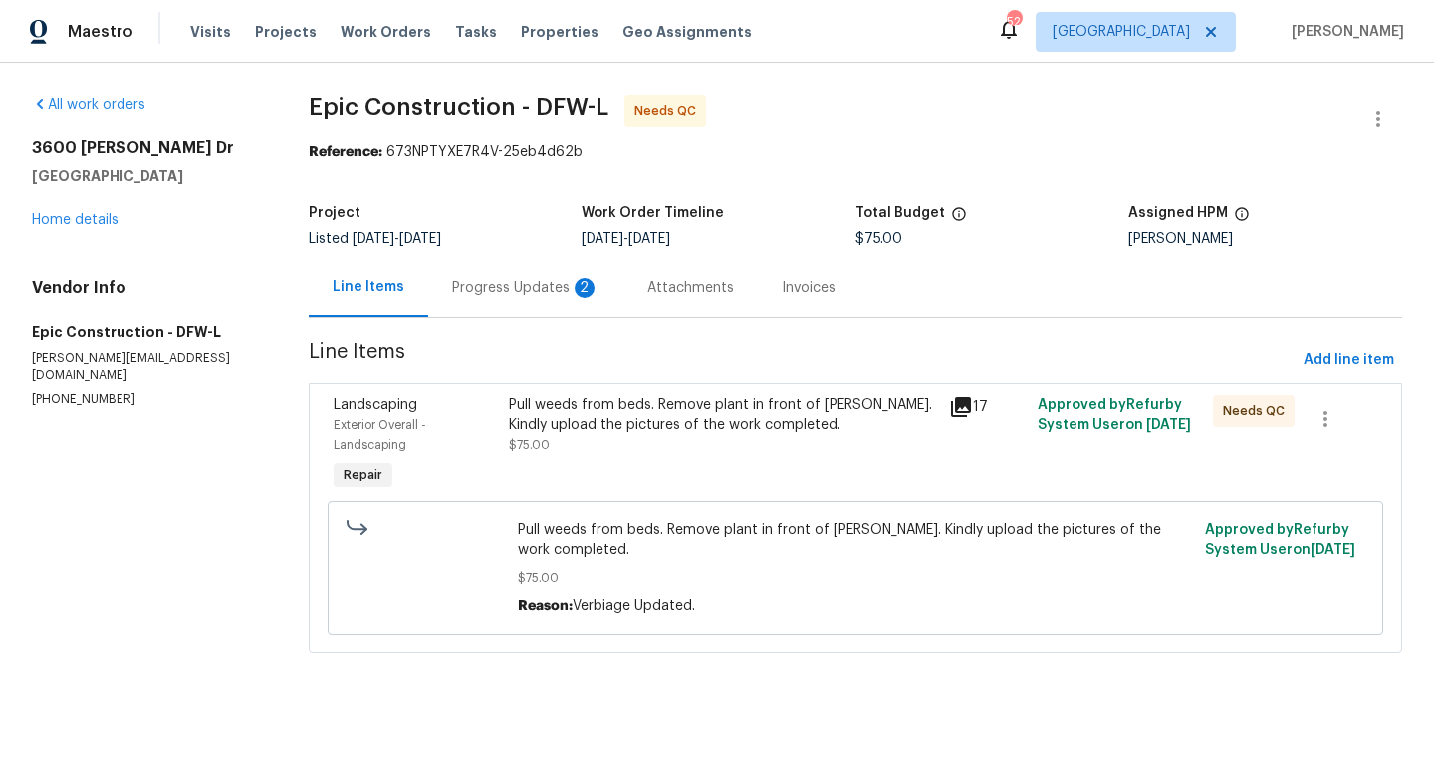
click at [488, 286] on div "Progress Updates 2" at bounding box center [525, 288] width 147 height 20
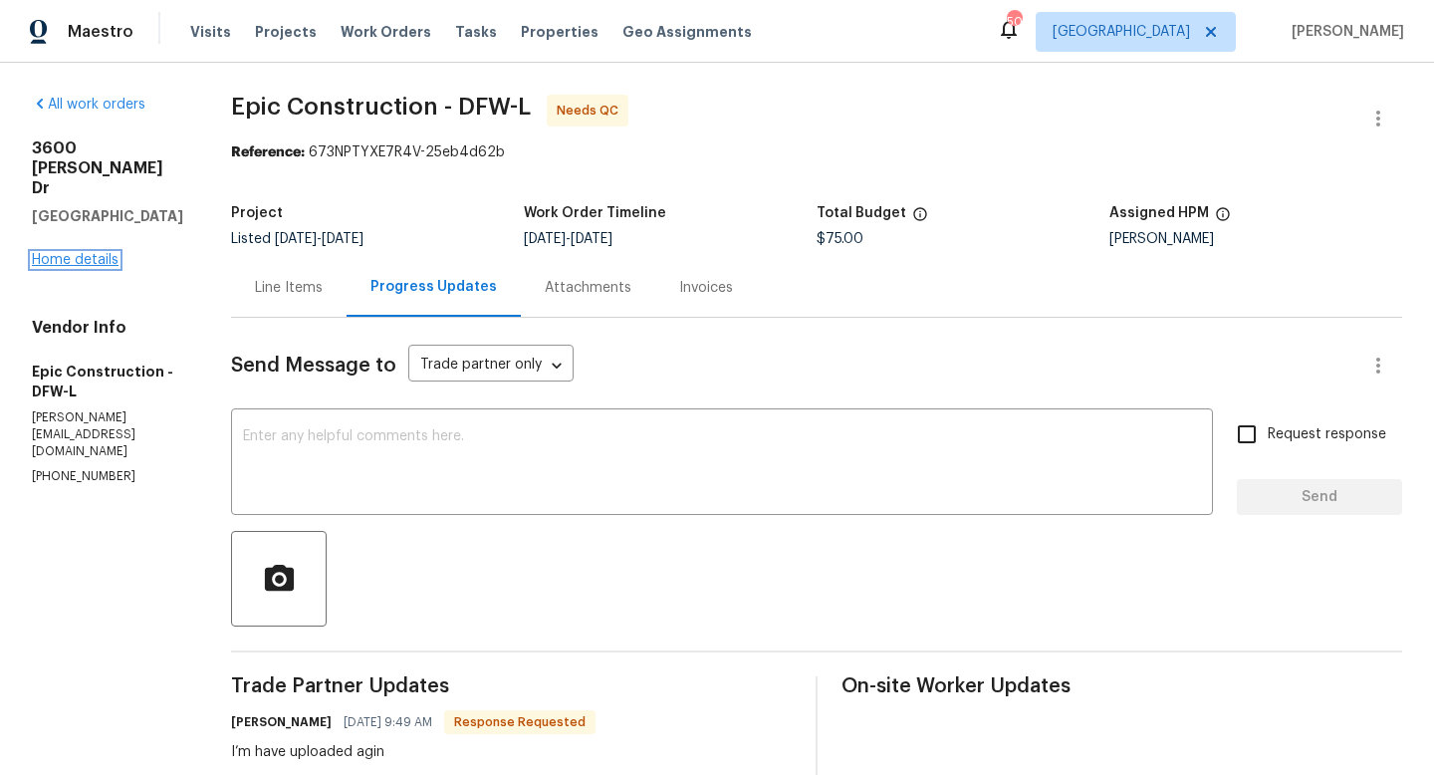
click at [99, 253] on link "Home details" at bounding box center [75, 260] width 87 height 14
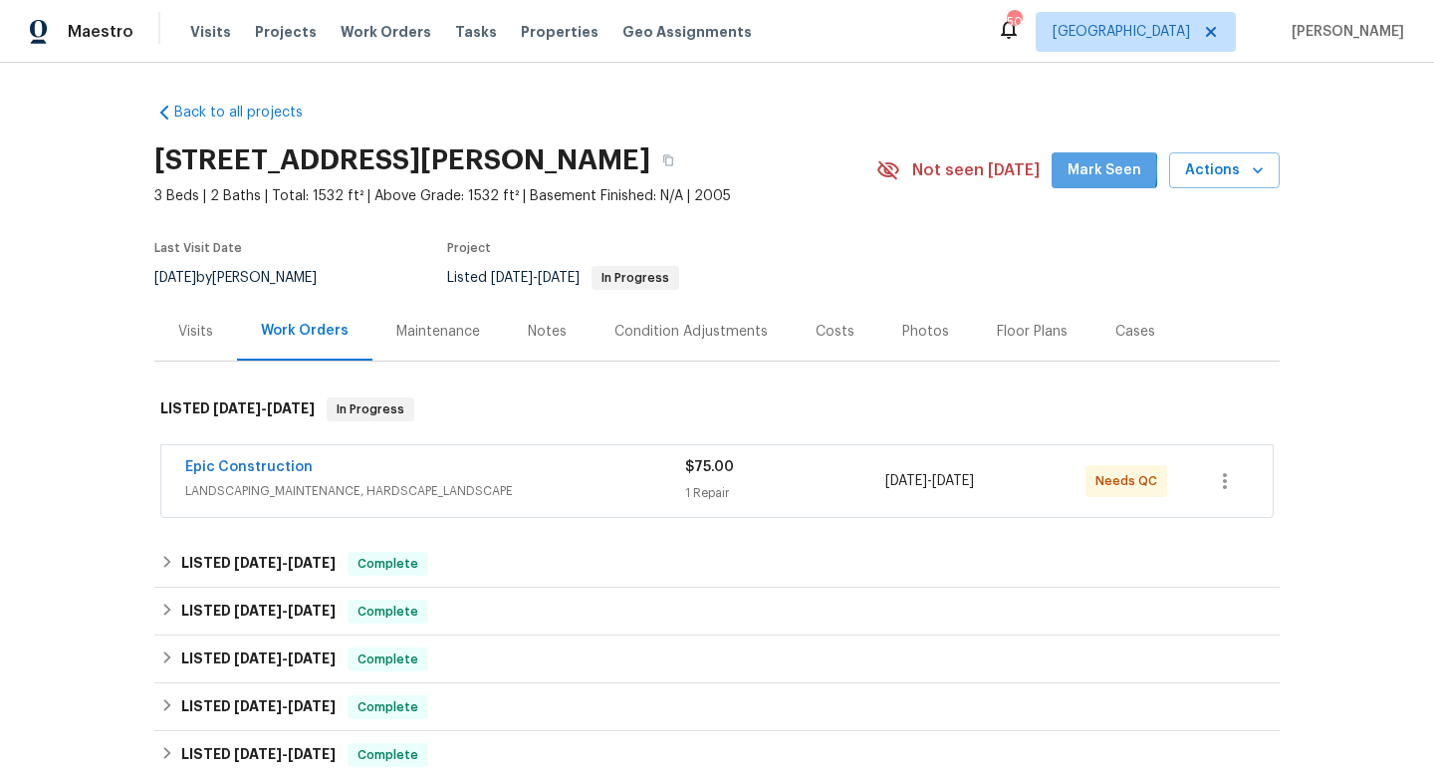
click at [1079, 168] on span "Mark Seen" at bounding box center [1104, 170] width 74 height 25
click at [460, 32] on span "Tasks" at bounding box center [476, 32] width 42 height 14
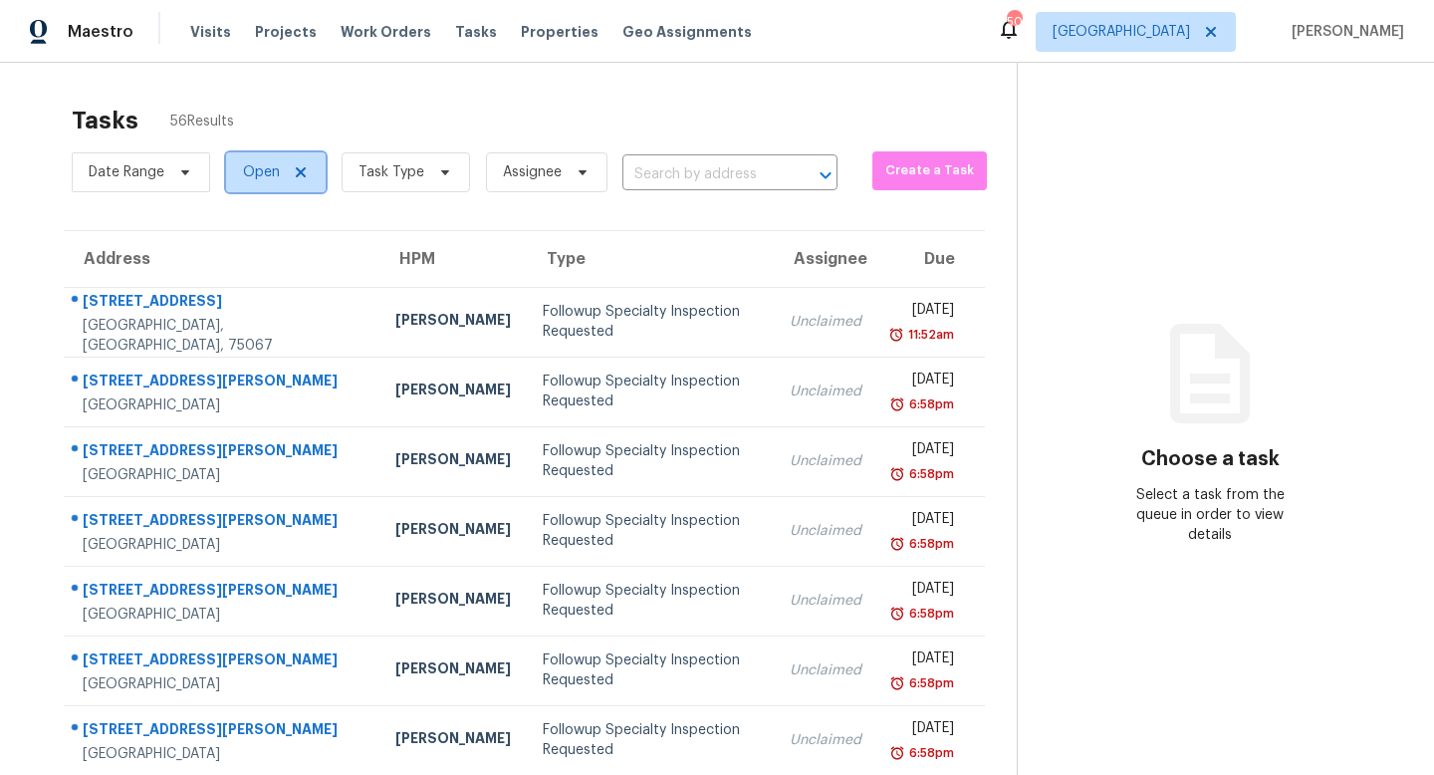
click at [299, 169] on icon at bounding box center [301, 172] width 16 height 16
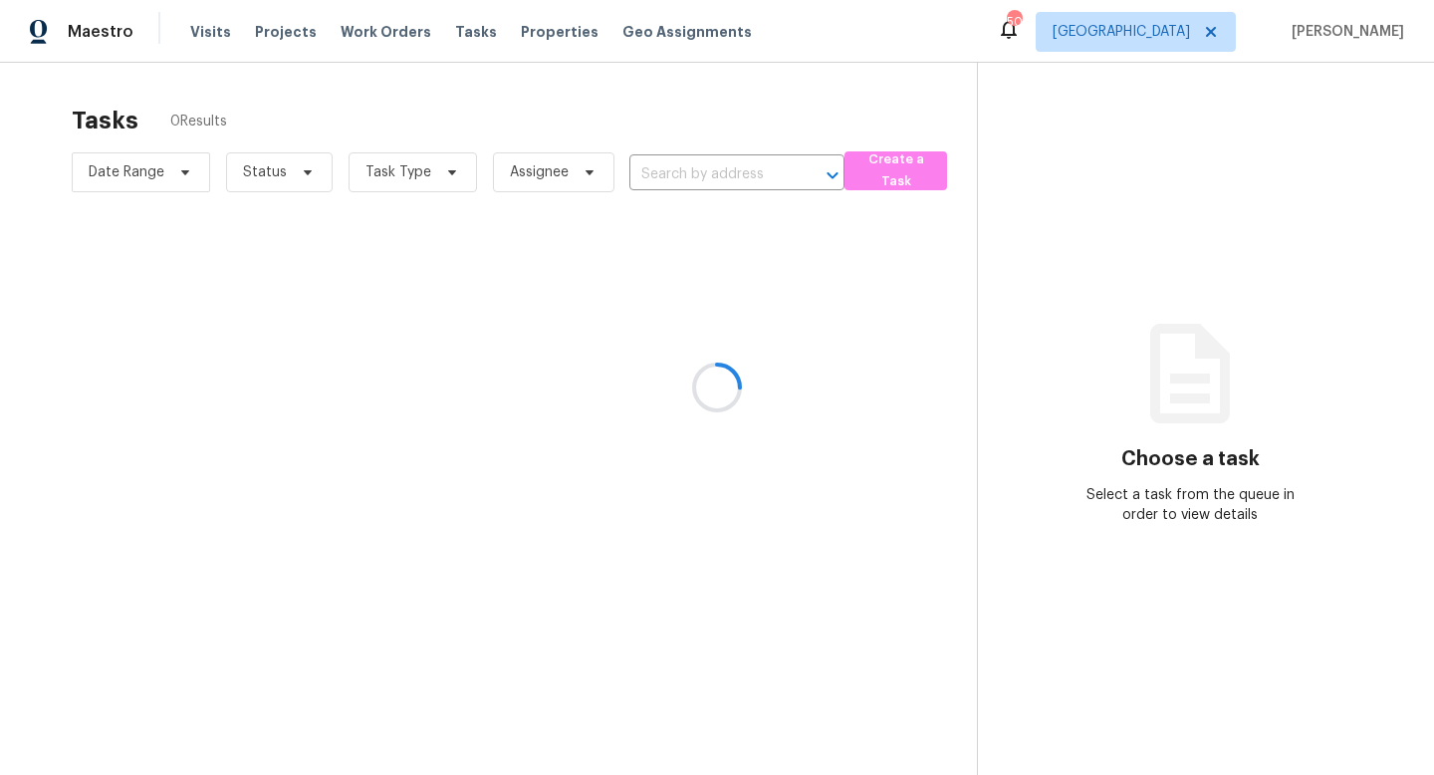
click at [377, 169] on div at bounding box center [717, 387] width 1434 height 775
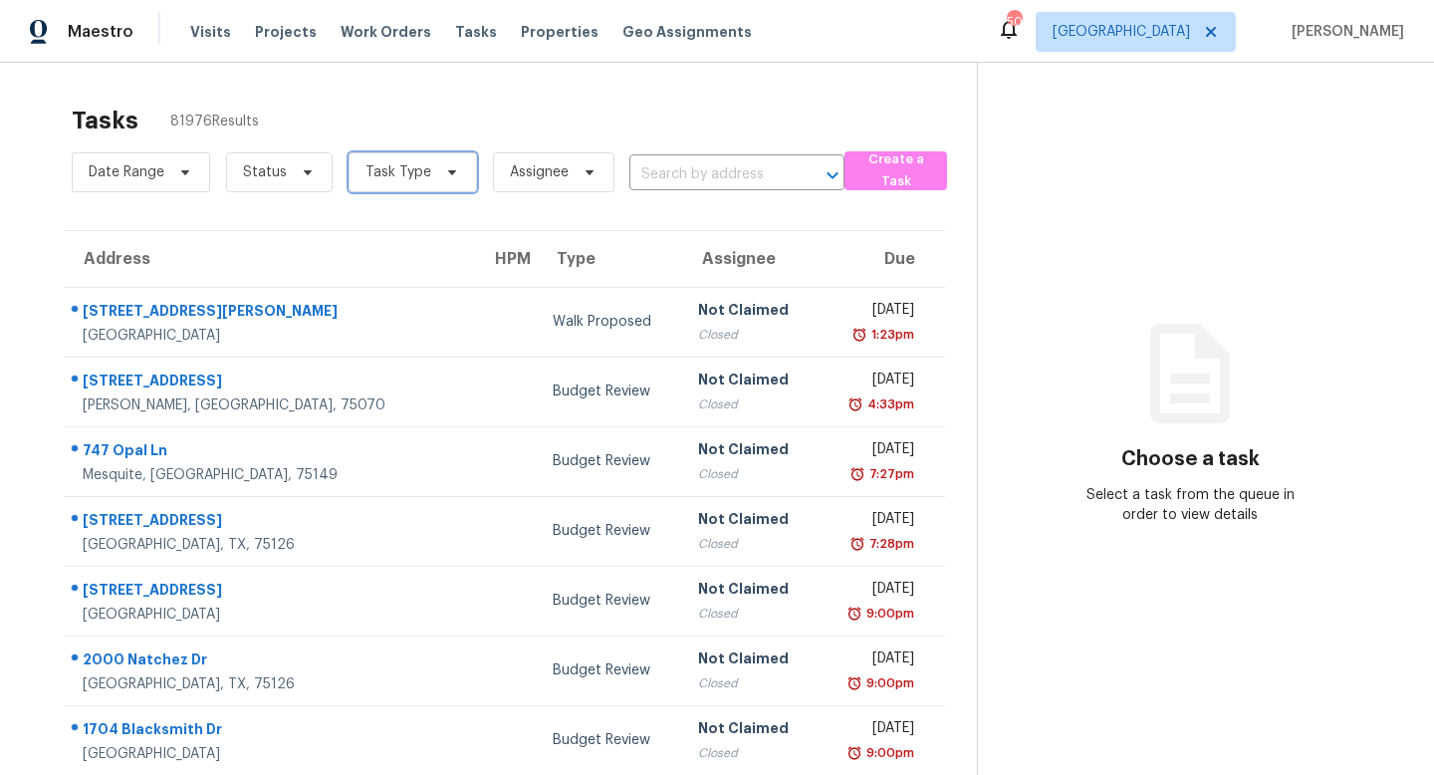
click at [377, 169] on span "Task Type" at bounding box center [398, 172] width 66 height 20
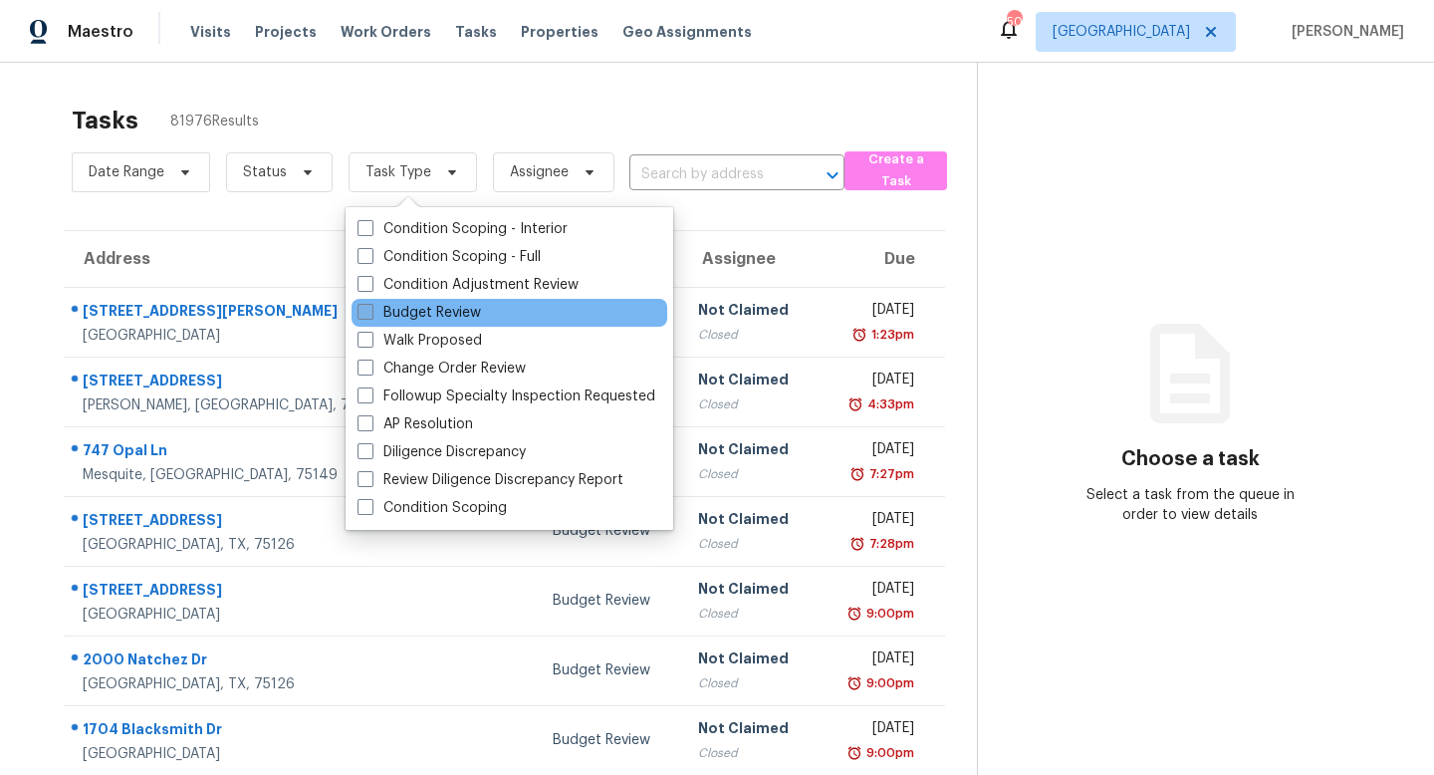
click at [391, 317] on label "Budget Review" at bounding box center [418, 313] width 123 height 20
click at [370, 316] on input "Budget Review" at bounding box center [363, 309] width 13 height 13
checkbox input "true"
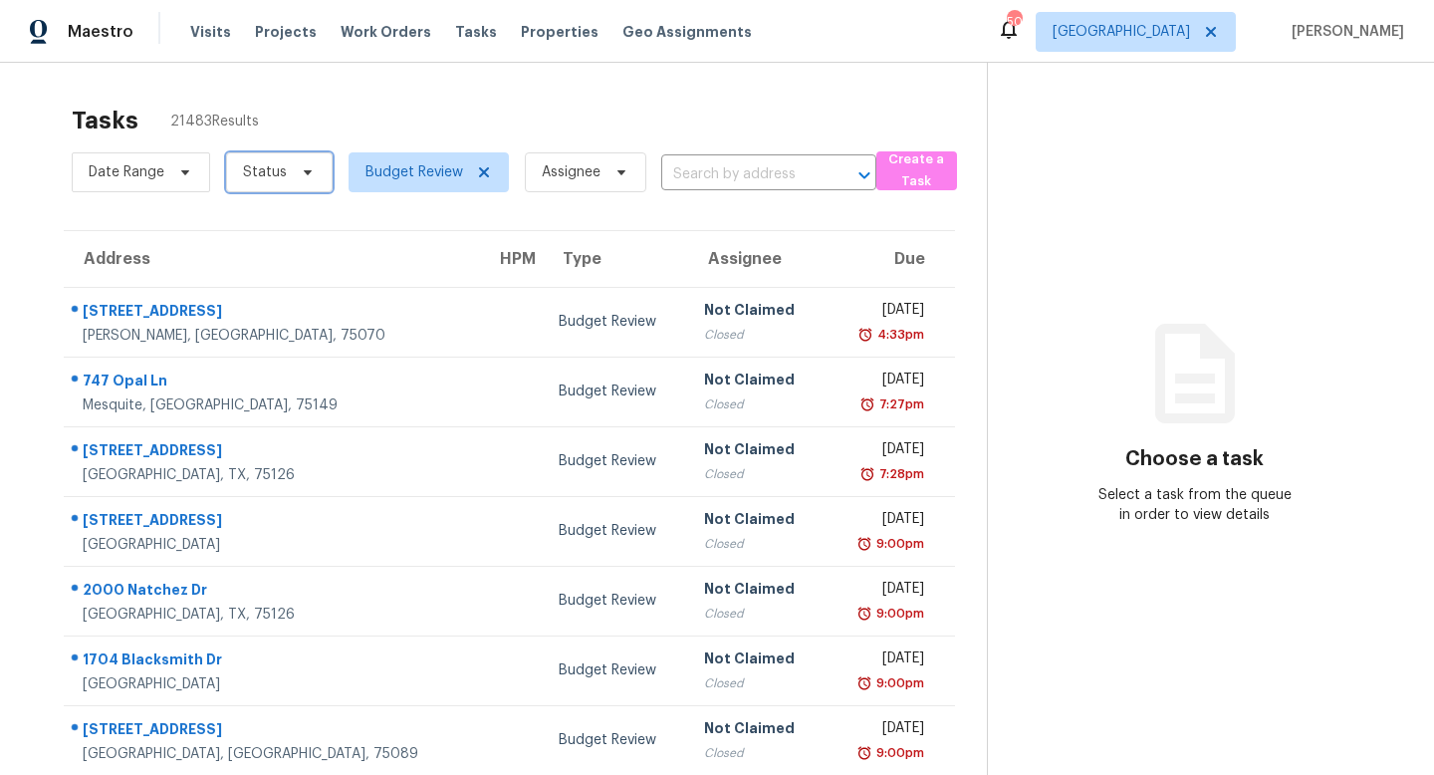
click at [265, 169] on span "Status" at bounding box center [265, 172] width 44 height 20
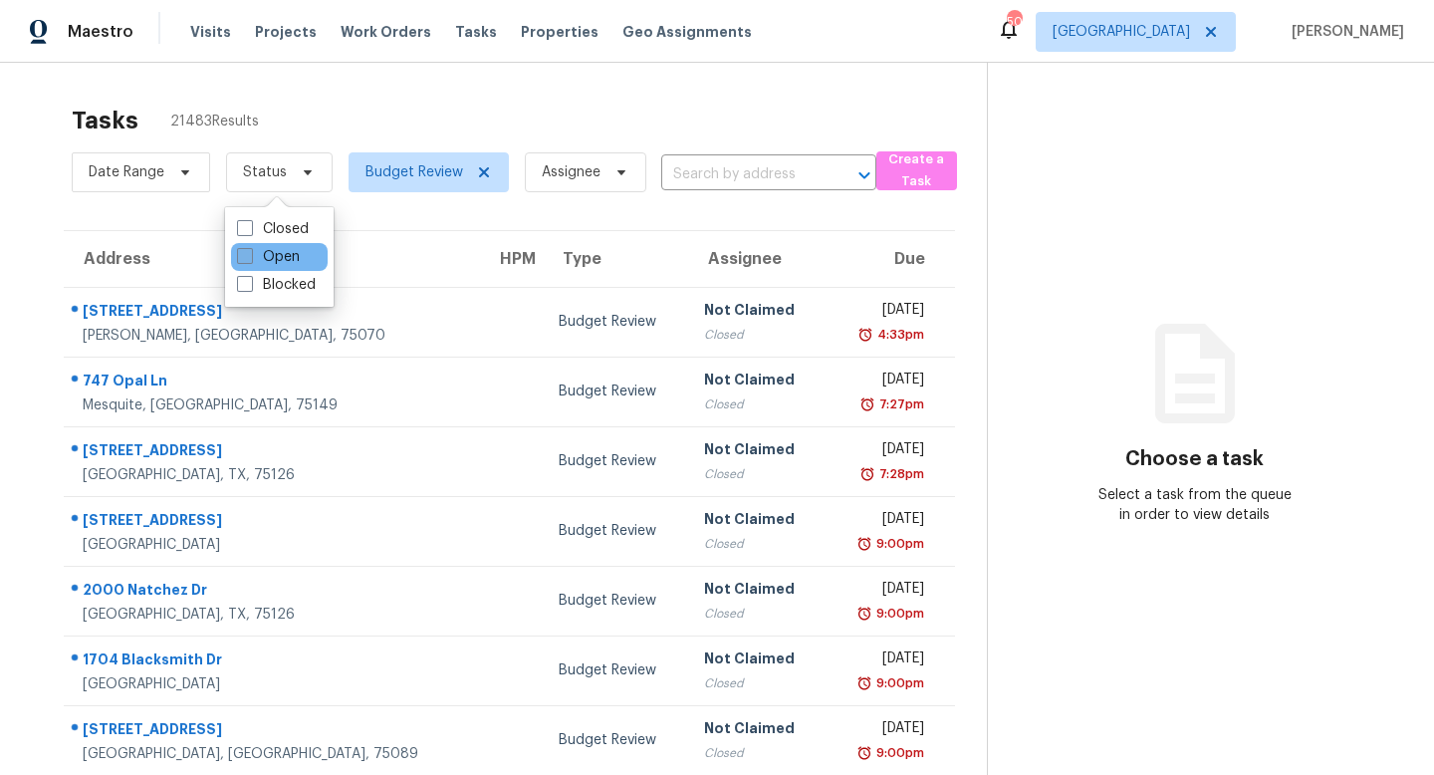
click at [271, 258] on label "Open" at bounding box center [268, 257] width 63 height 20
click at [250, 258] on input "Open" at bounding box center [243, 253] width 13 height 13
checkbox input "true"
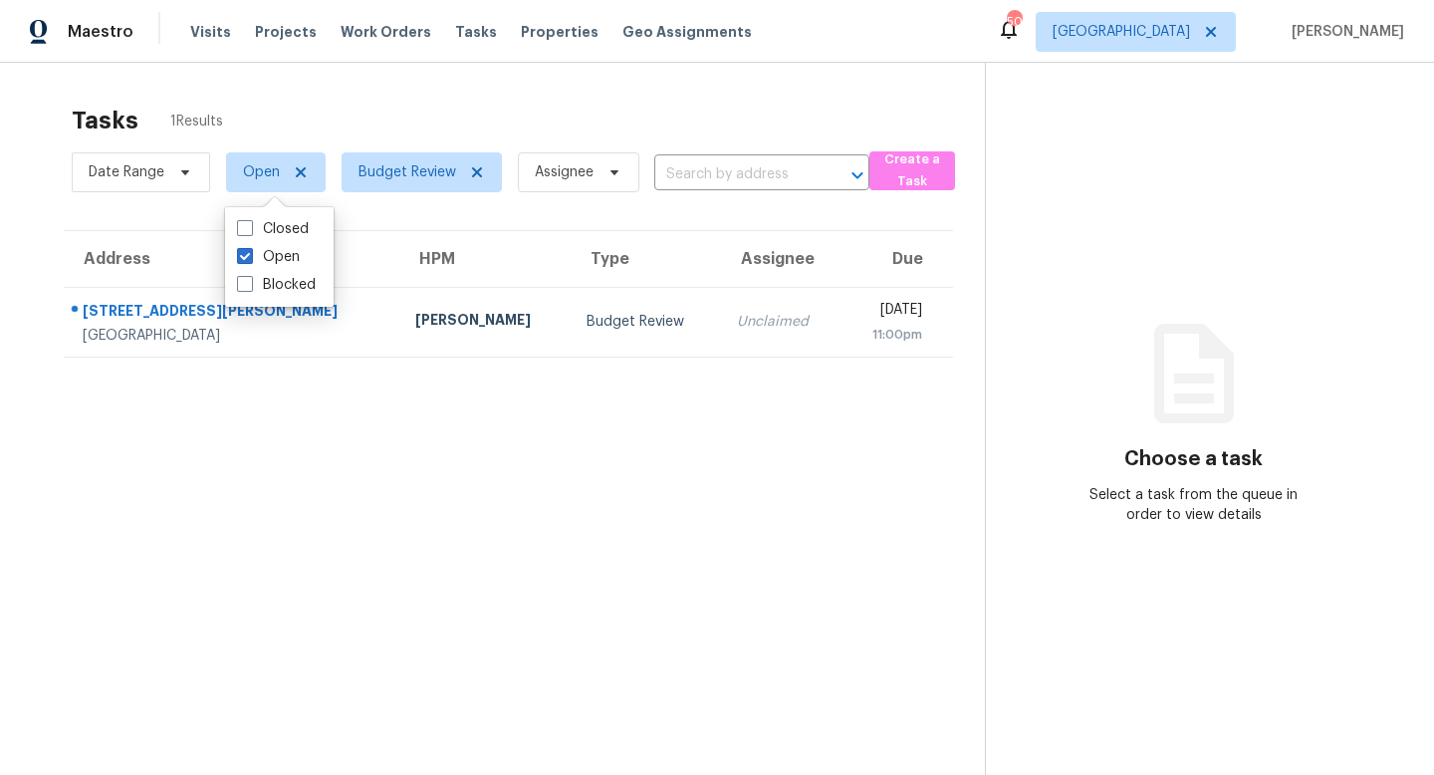
click at [447, 120] on div "Tasks 1 Results" at bounding box center [528, 121] width 913 height 52
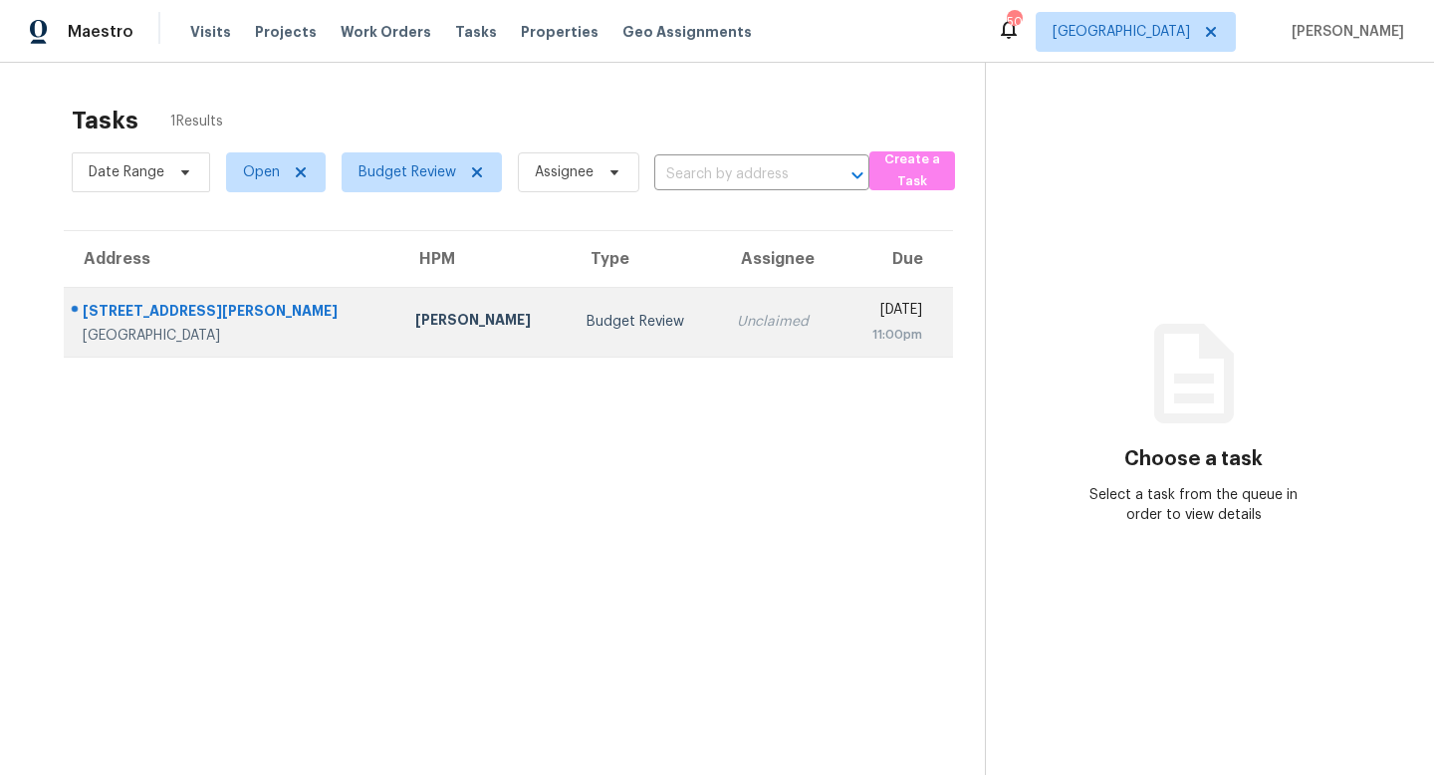
click at [157, 311] on div "[STREET_ADDRESS][PERSON_NAME]" at bounding box center [233, 313] width 301 height 25
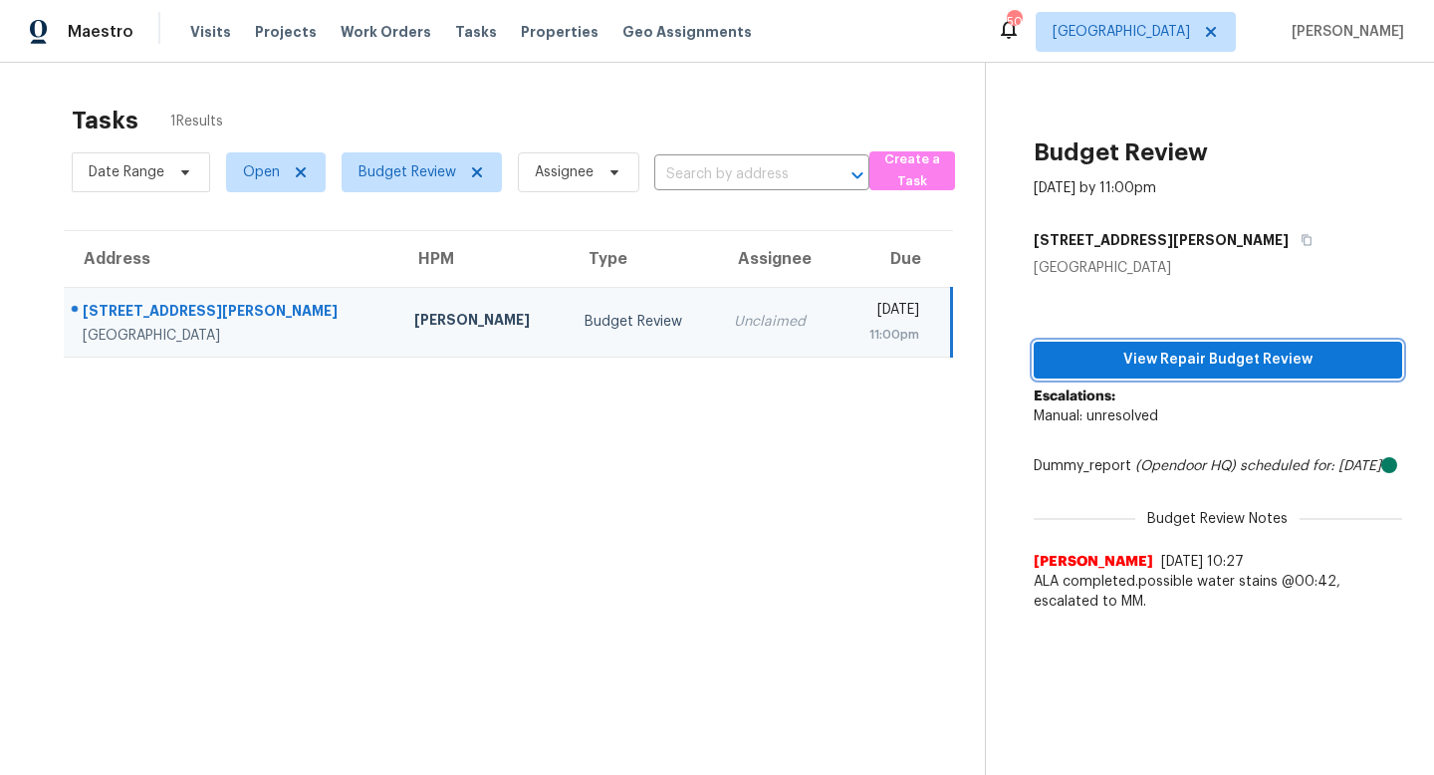
click at [1245, 354] on span "View Repair Budget Review" at bounding box center [1217, 359] width 337 height 25
